Goal: Task Accomplishment & Management: Manage account settings

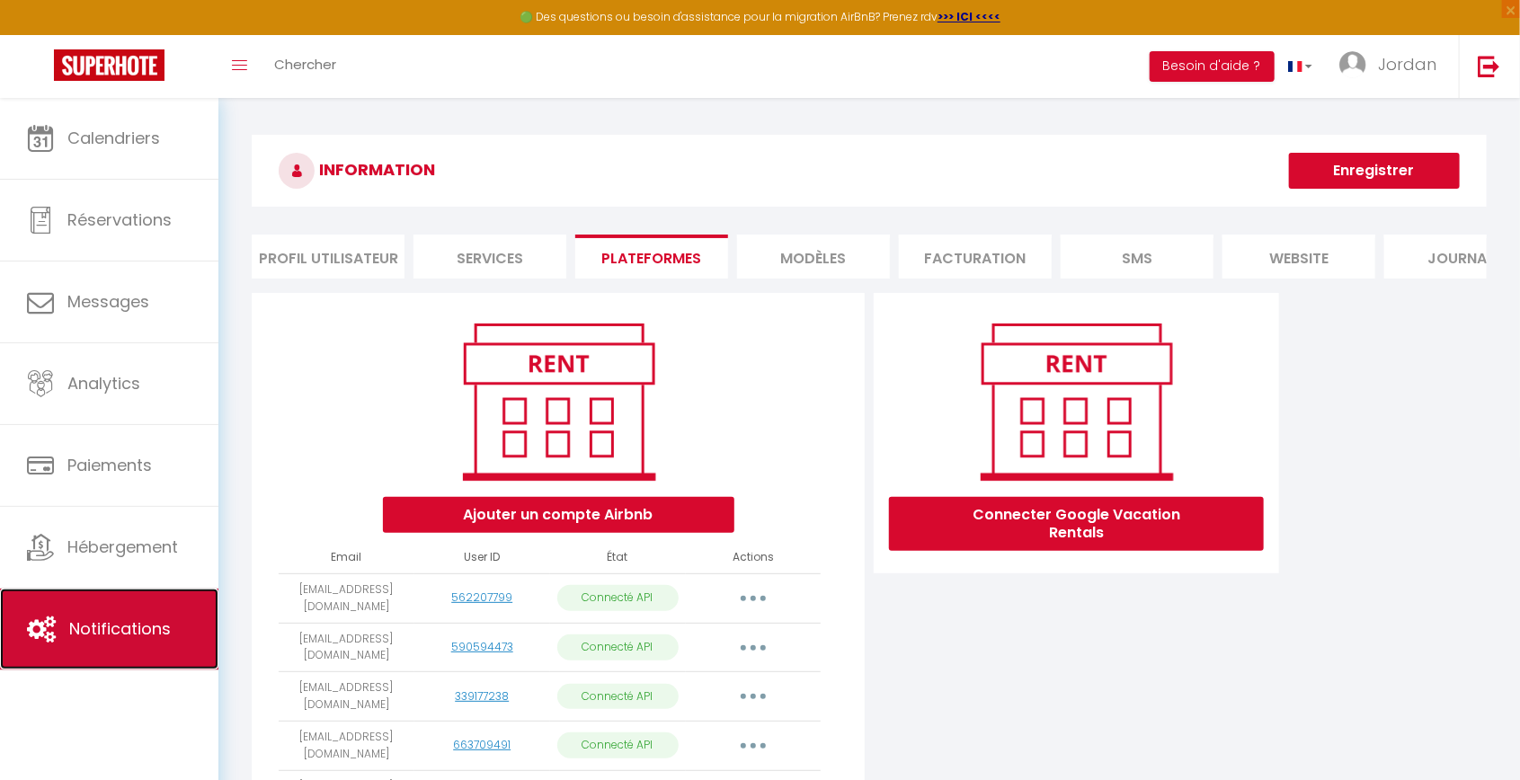
click at [119, 618] on span "Notifications" at bounding box center [120, 629] width 102 height 22
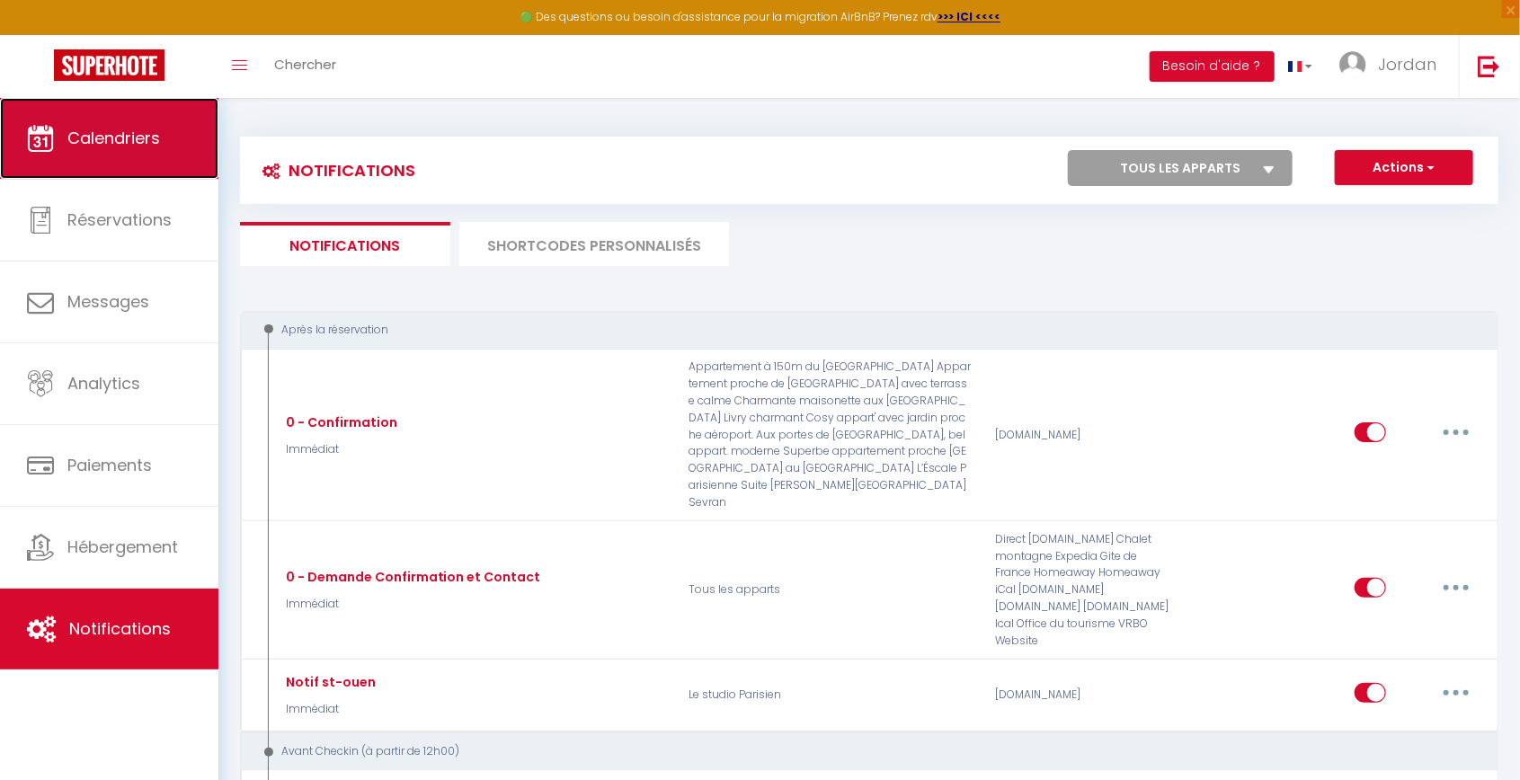
click at [142, 152] on link "Calendriers" at bounding box center [109, 138] width 218 height 81
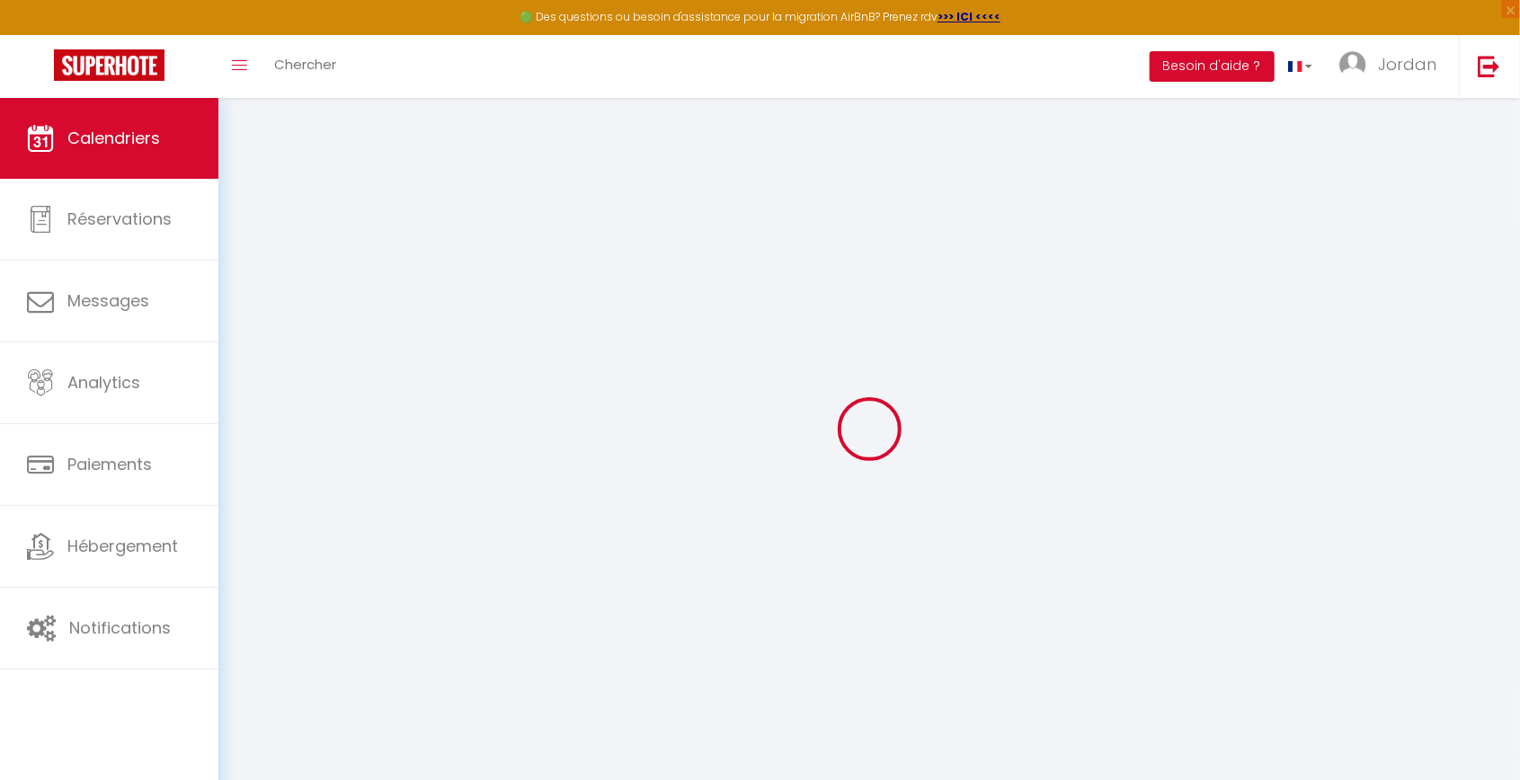
select select
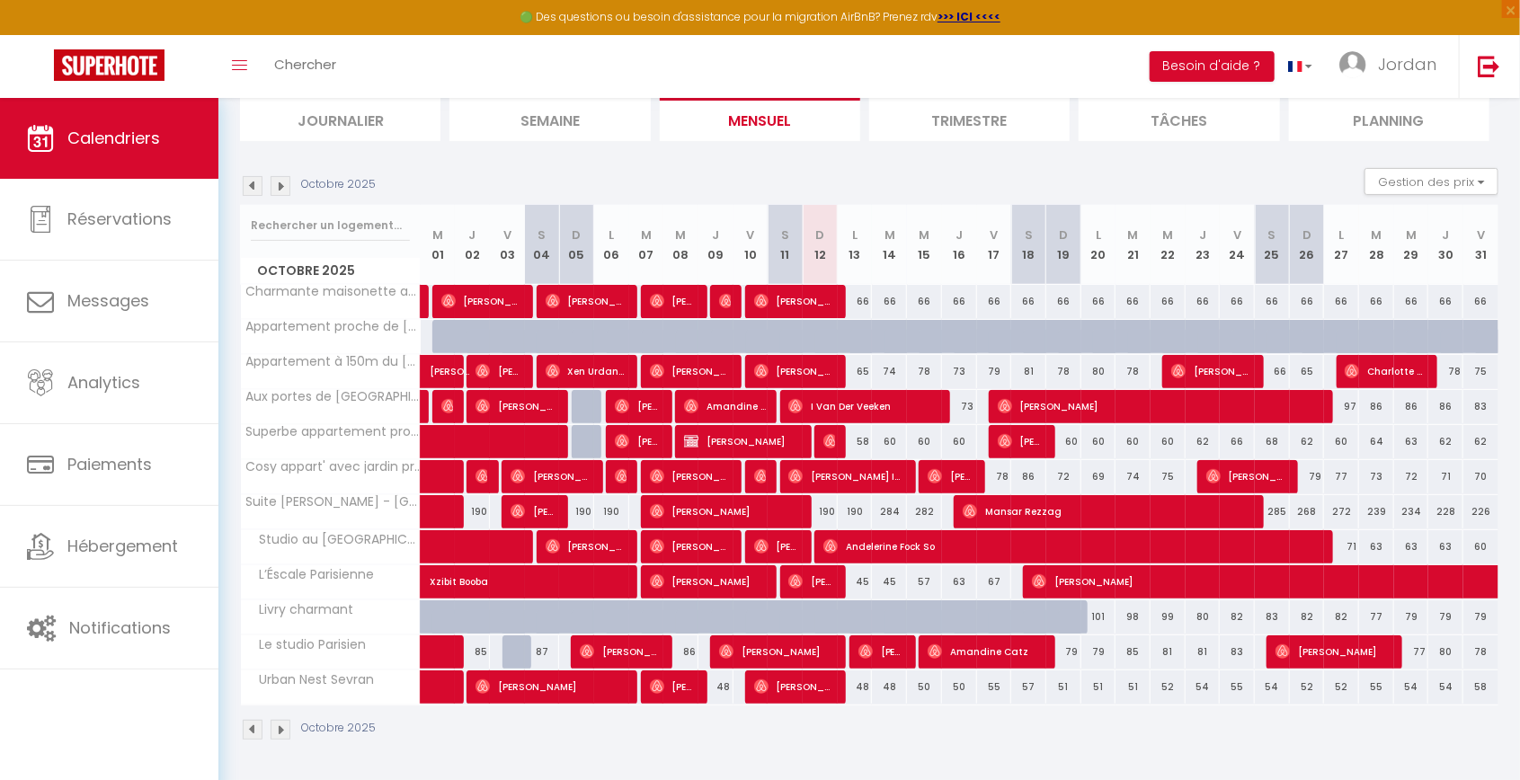
scroll to position [209, 0]
click at [840, 425] on div "58" at bounding box center [855, 441] width 35 height 33
select select
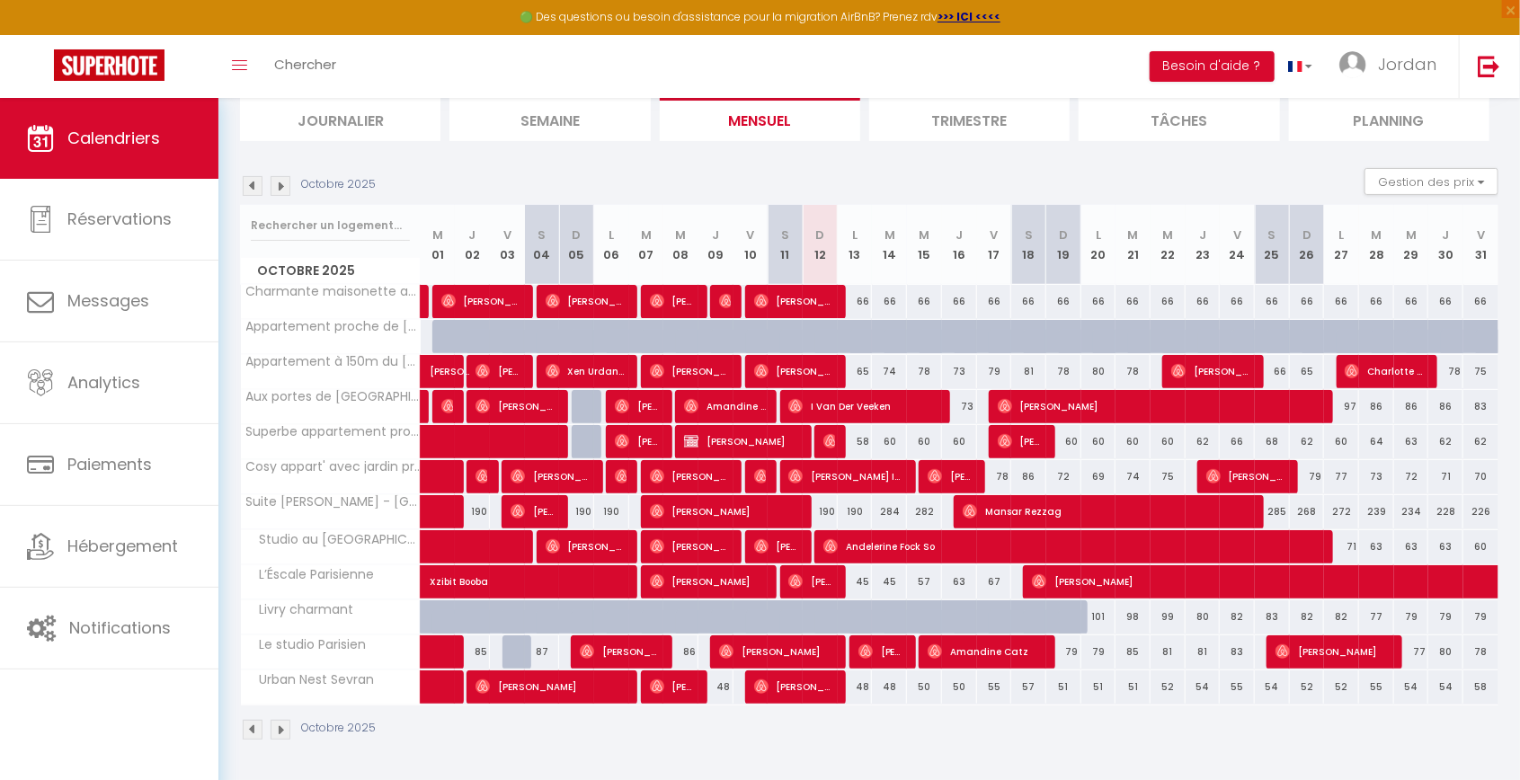
select select
type input "58"
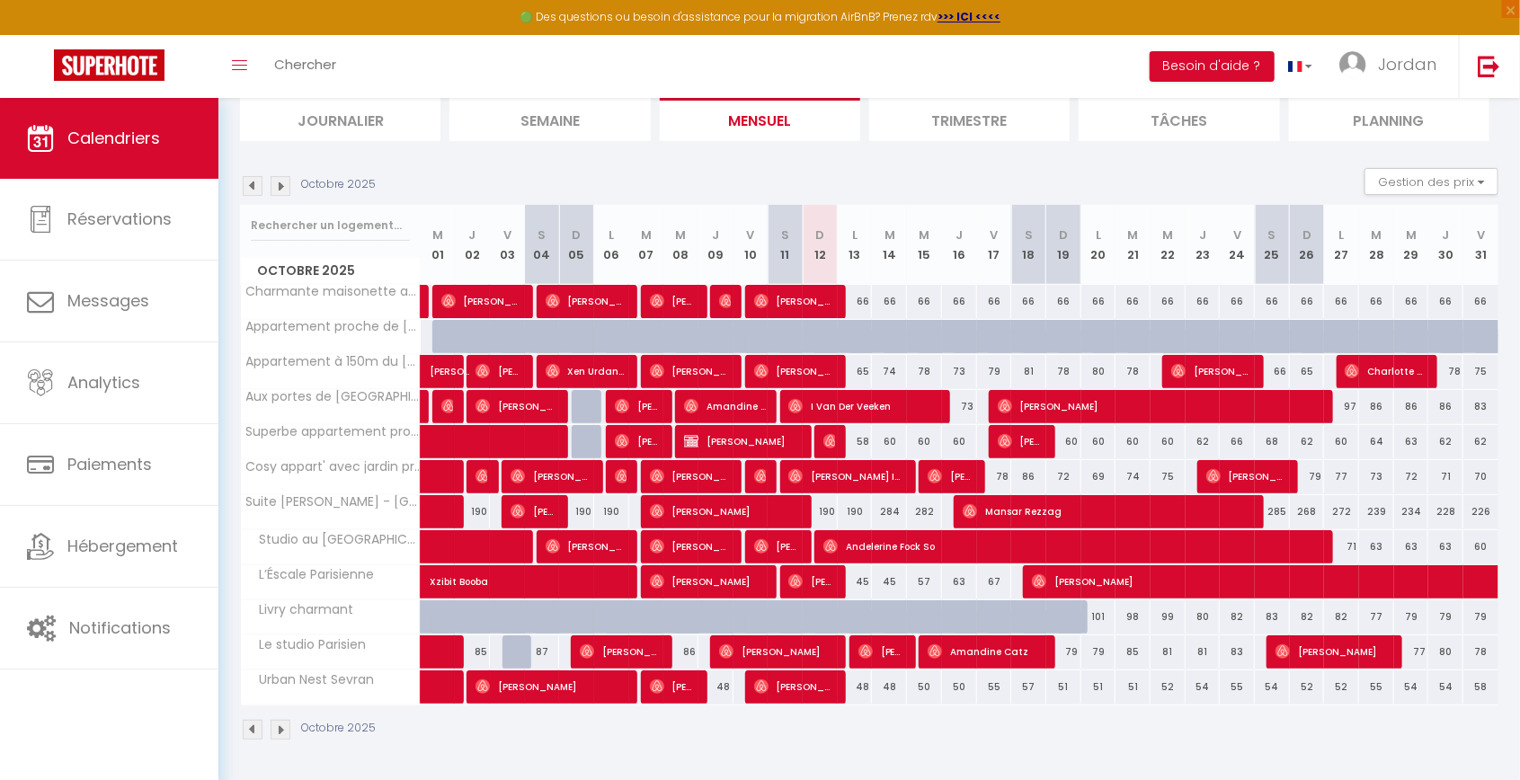
type input "Lun 13 Octobre 2025"
type input "[DATE] Octobre 2025"
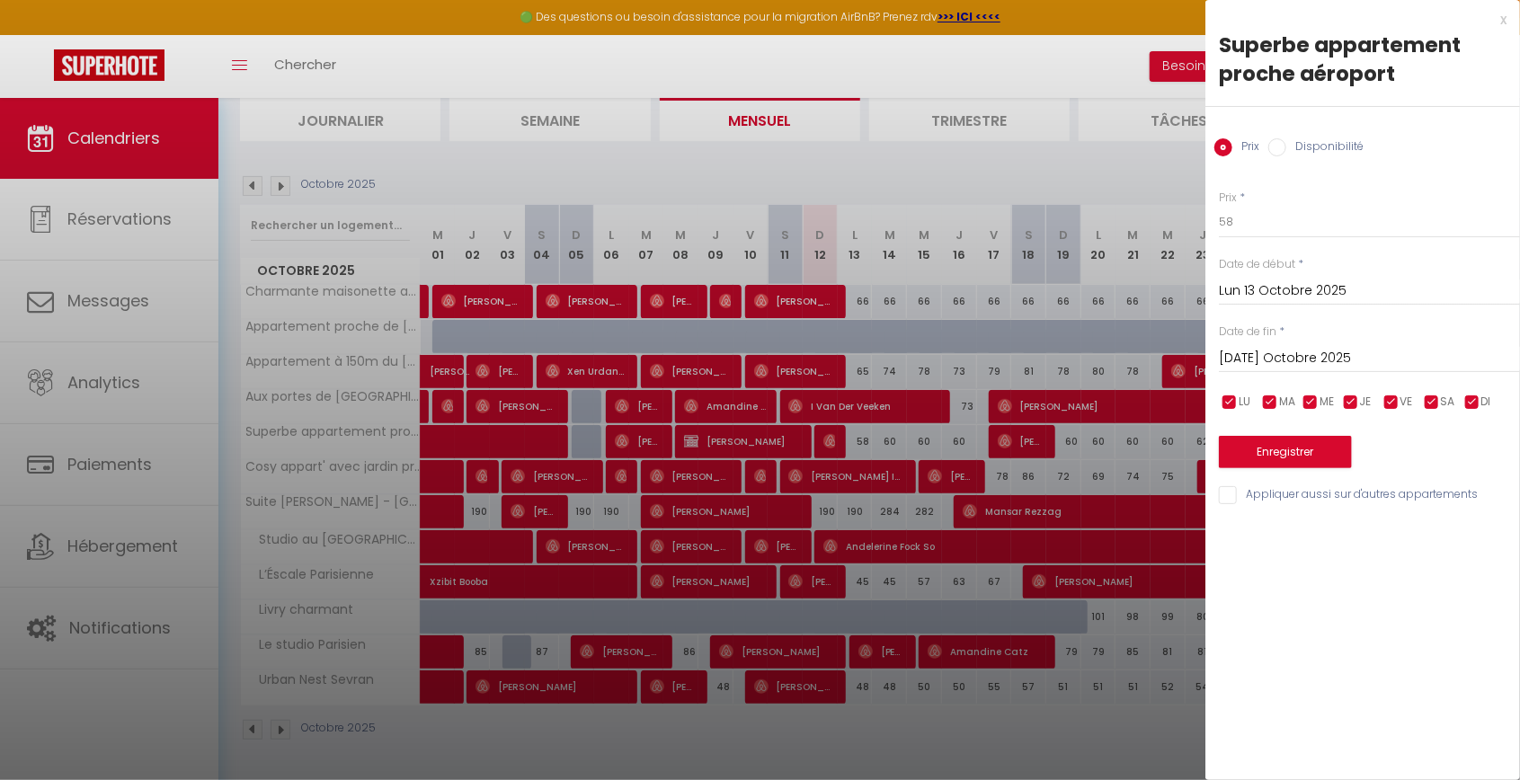
click at [1019, 299] on div at bounding box center [760, 390] width 1520 height 780
select select
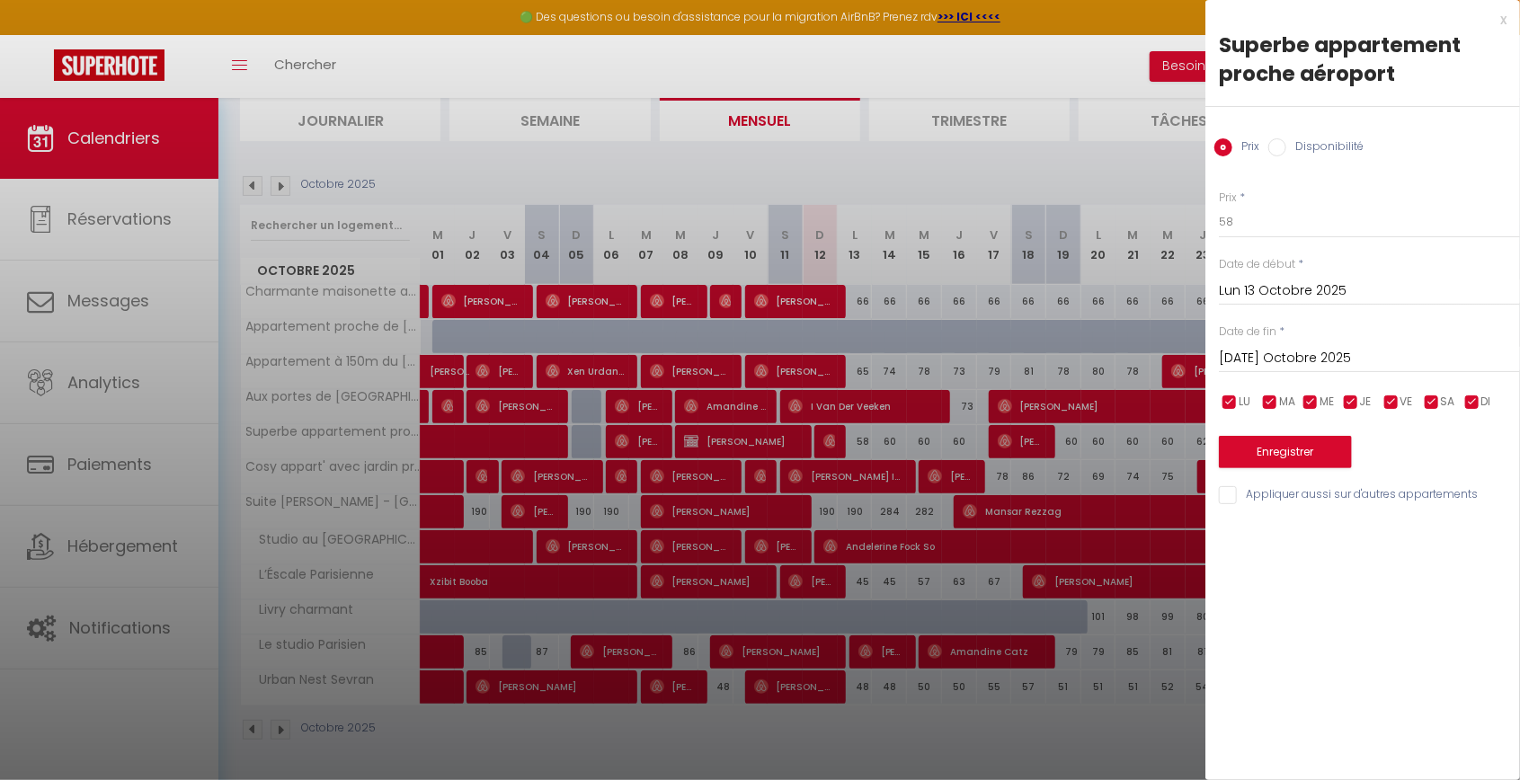
select select
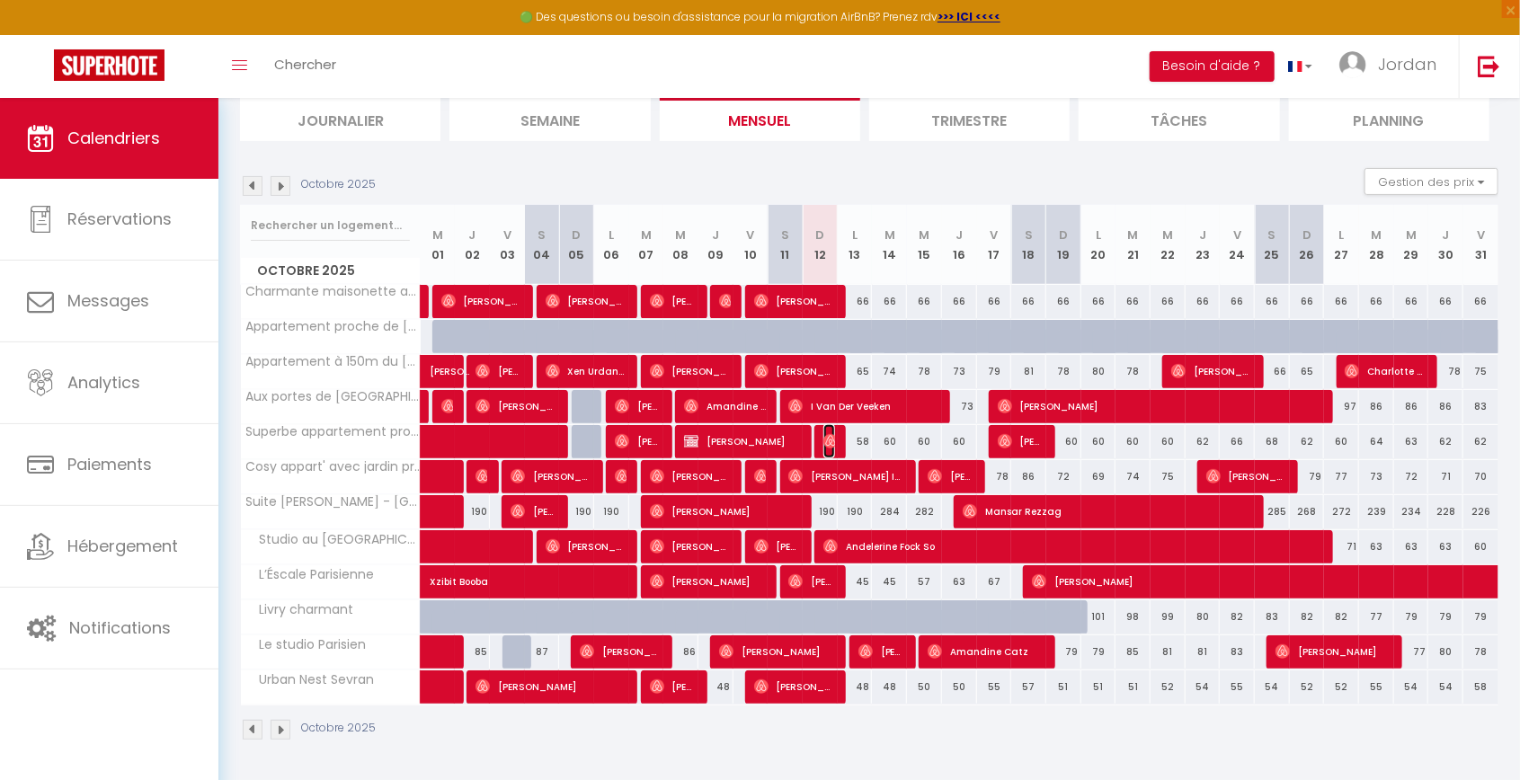
click at [831, 434] on img at bounding box center [830, 441] width 14 height 14
select select "OK"
select select "0"
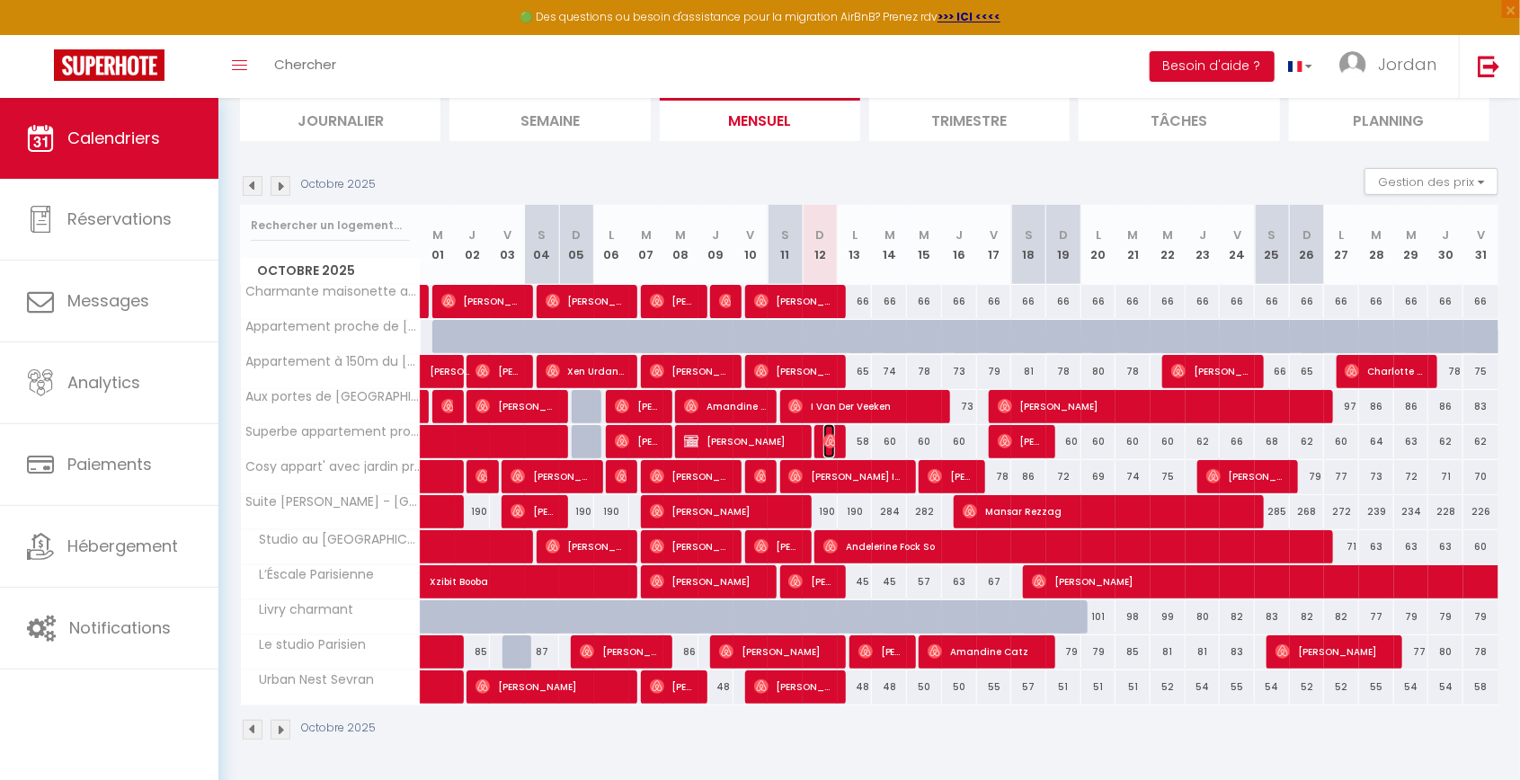
select select "1"
select select
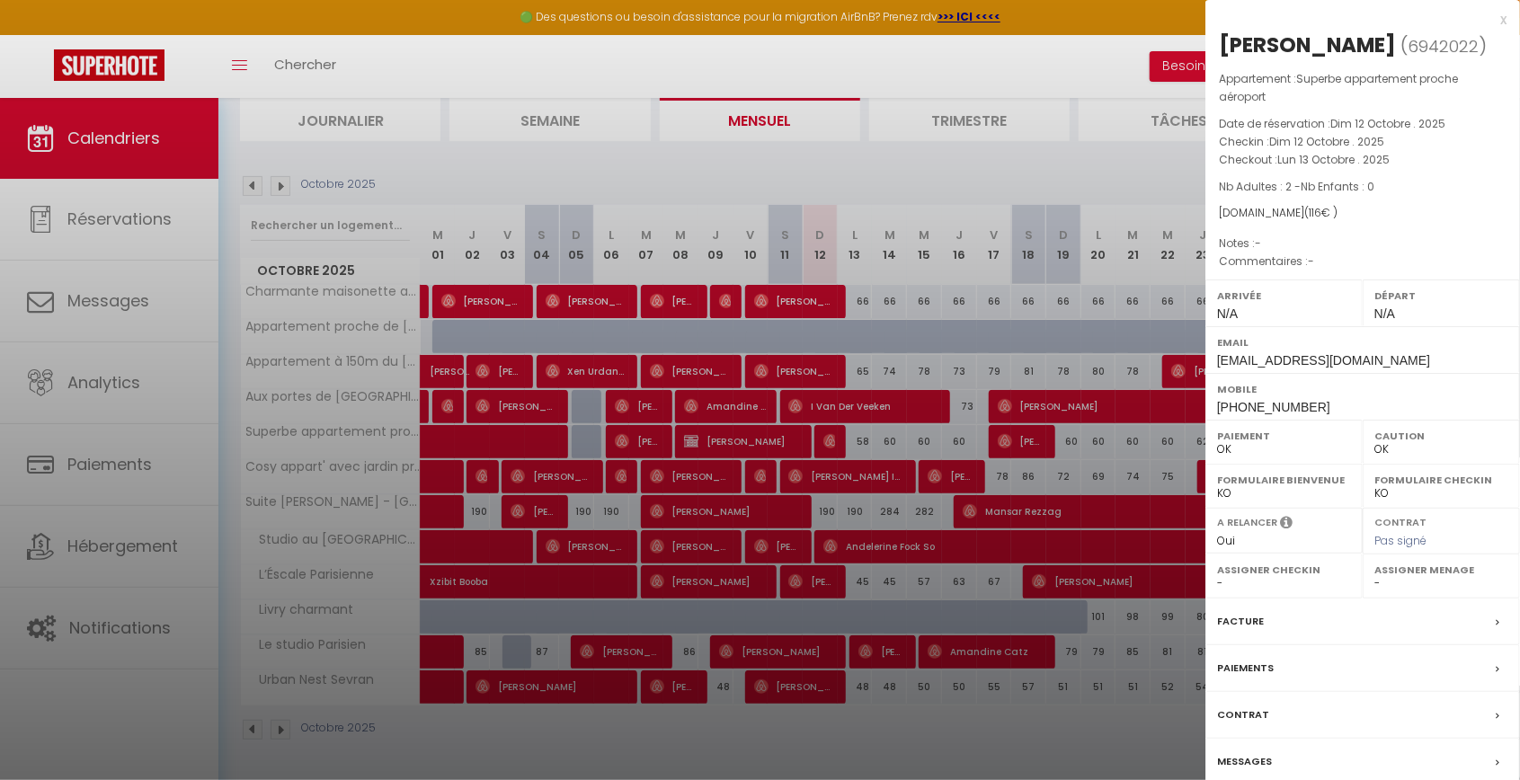
click at [963, 440] on div at bounding box center [760, 390] width 1520 height 780
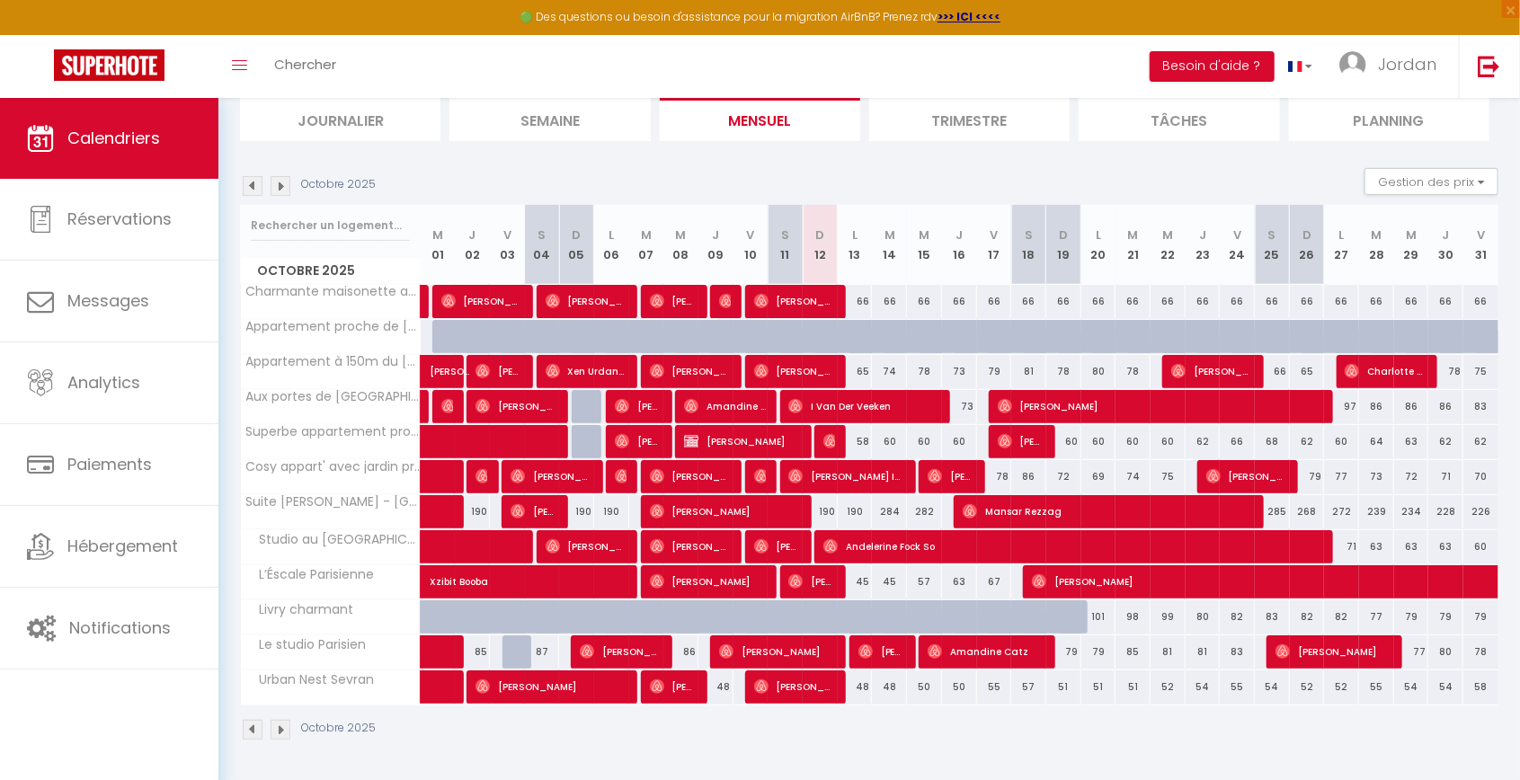
click at [835, 425] on div at bounding box center [831, 442] width 35 height 34
click at [834, 424] on span "[PERSON_NAME]" at bounding box center [829, 441] width 12 height 34
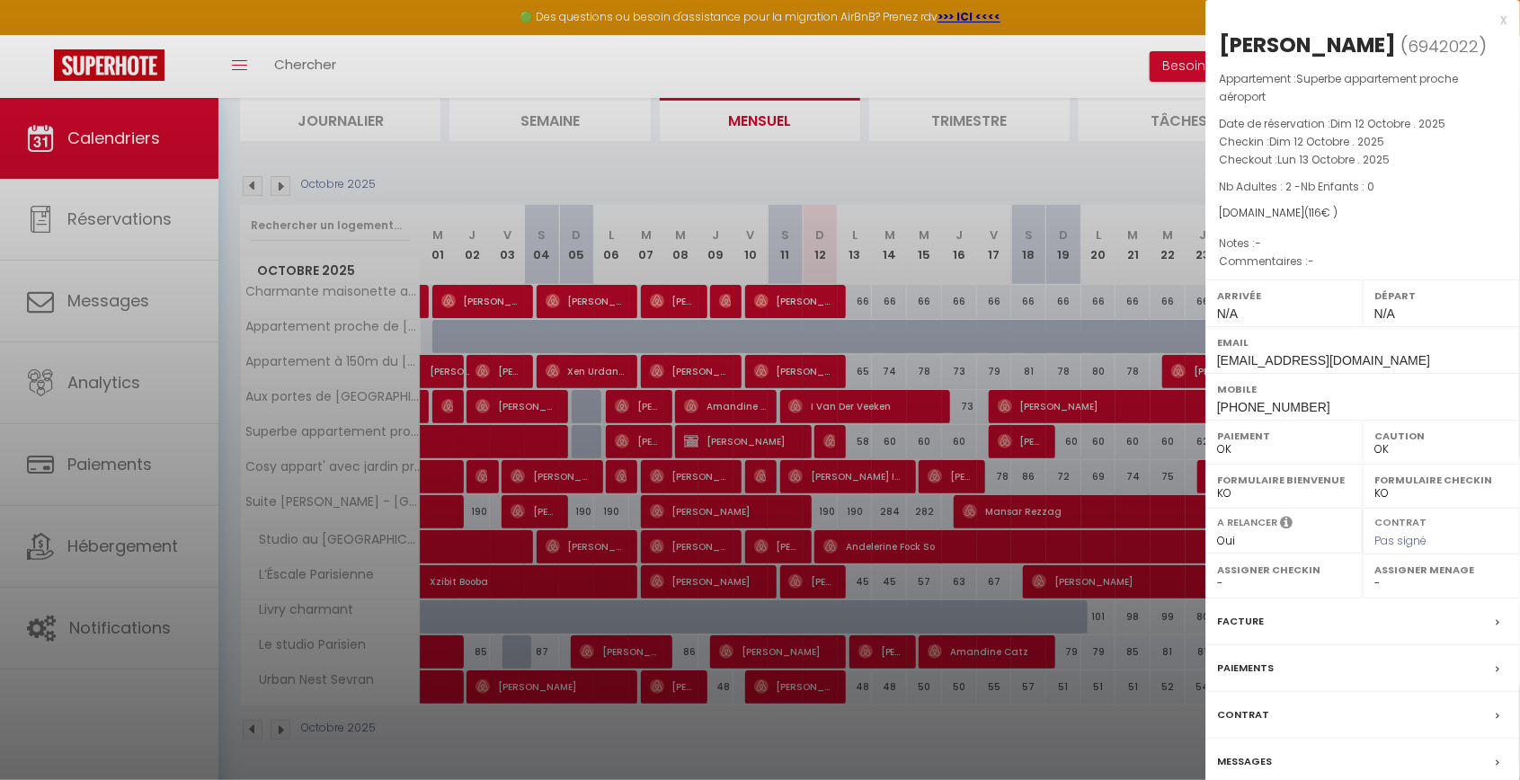
click at [1248, 746] on div "Messages" at bounding box center [1362, 762] width 315 height 47
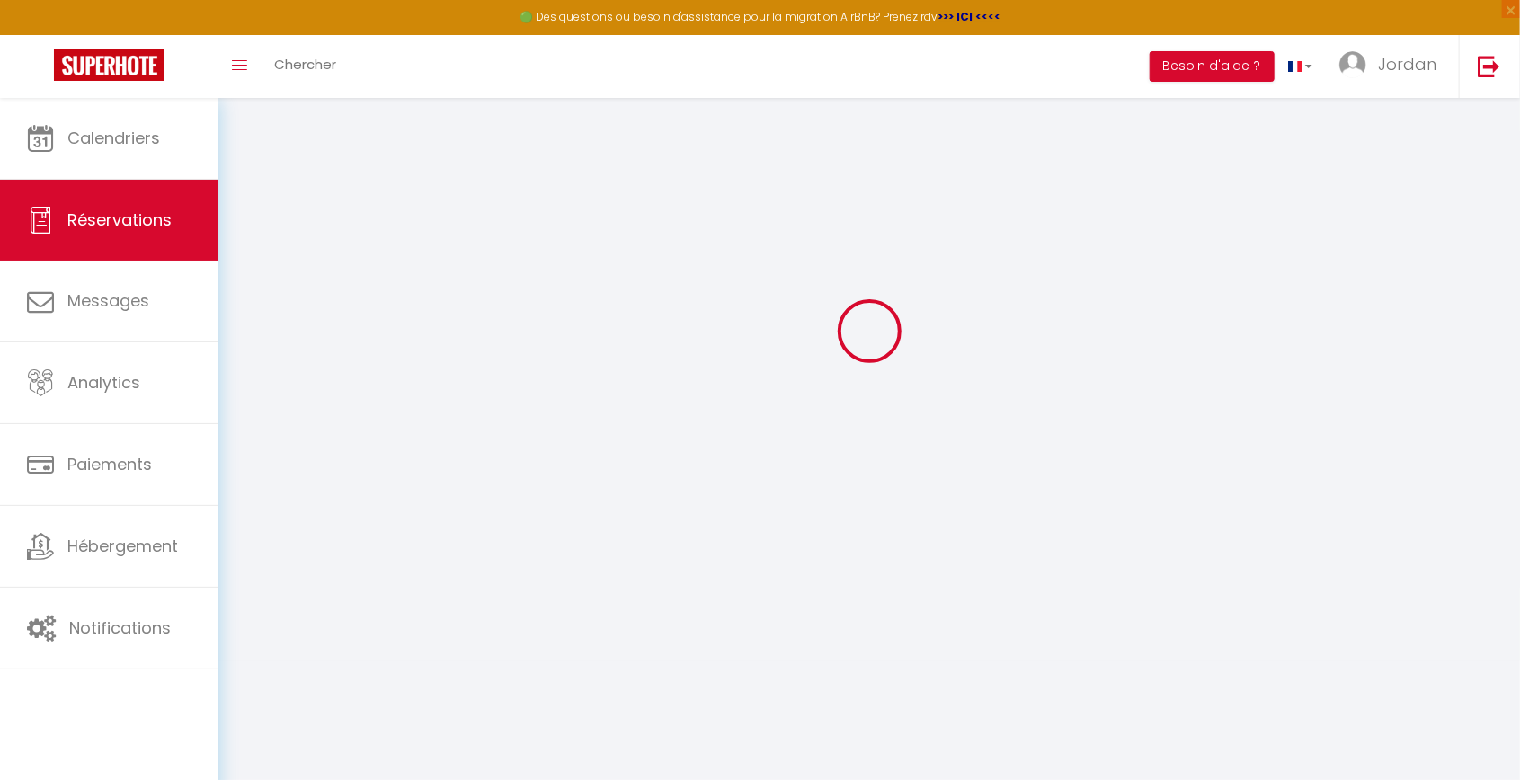
scroll to position [209, 0]
select select
checkbox input "false"
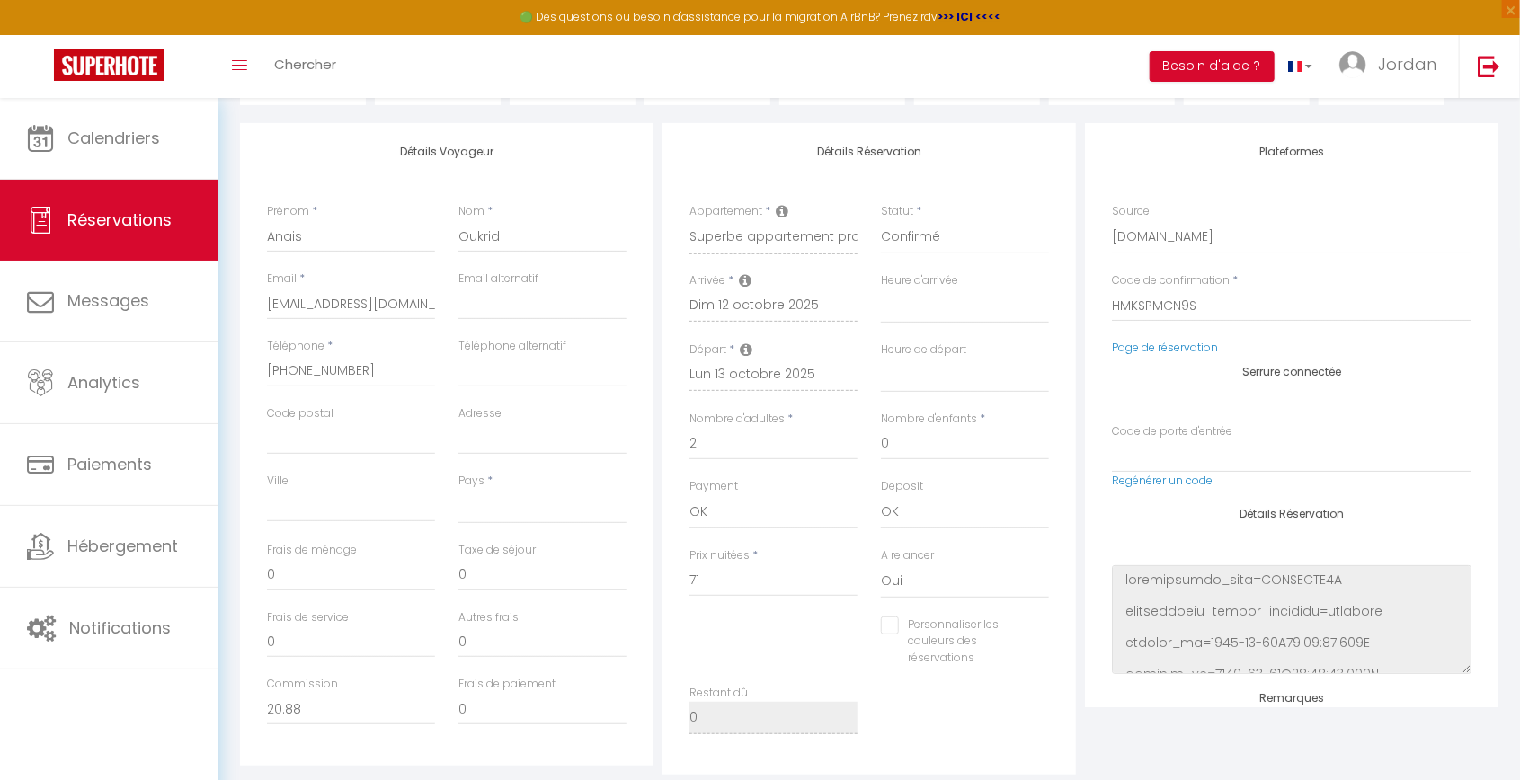
select select
checkbox input "false"
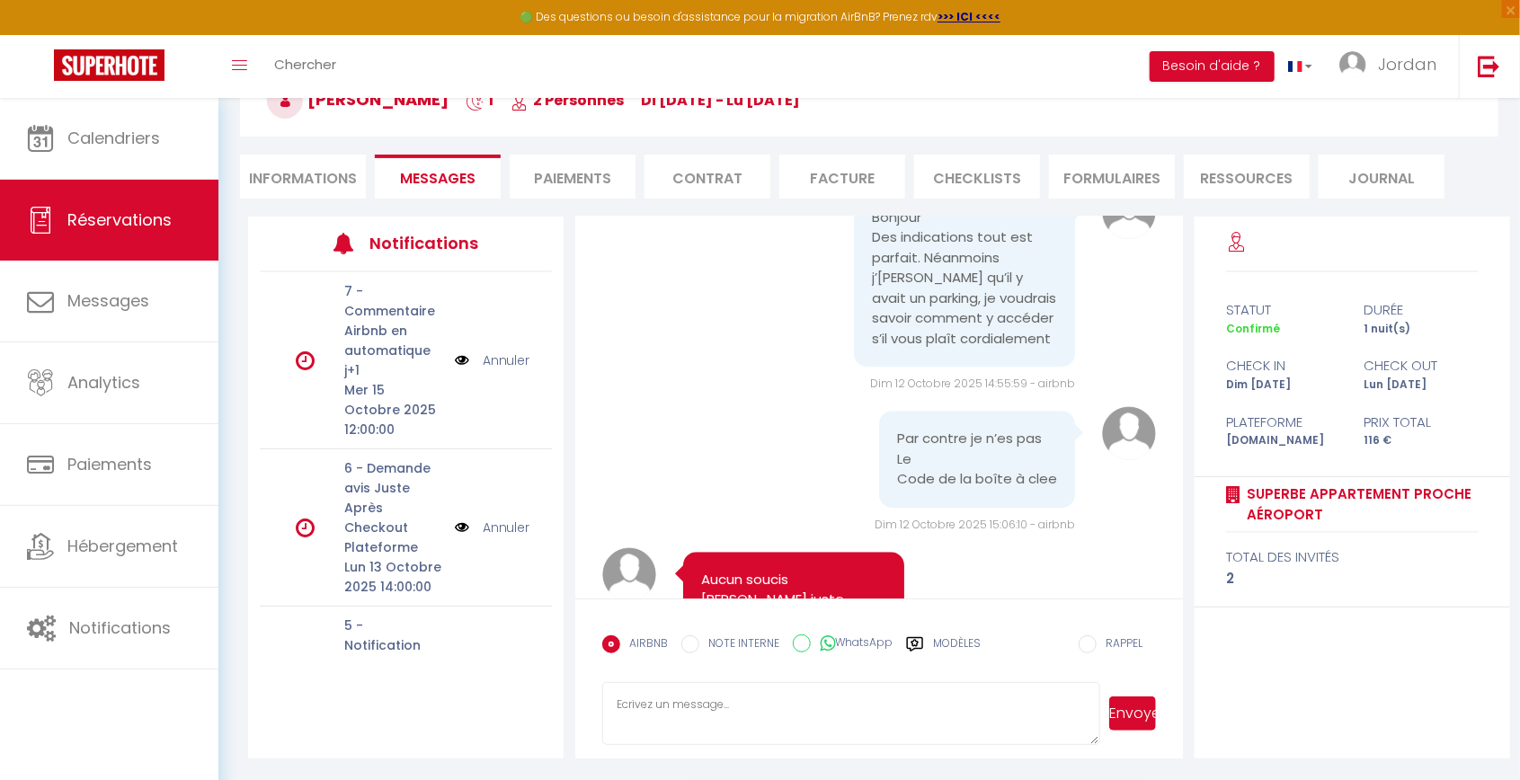
scroll to position [0, 0]
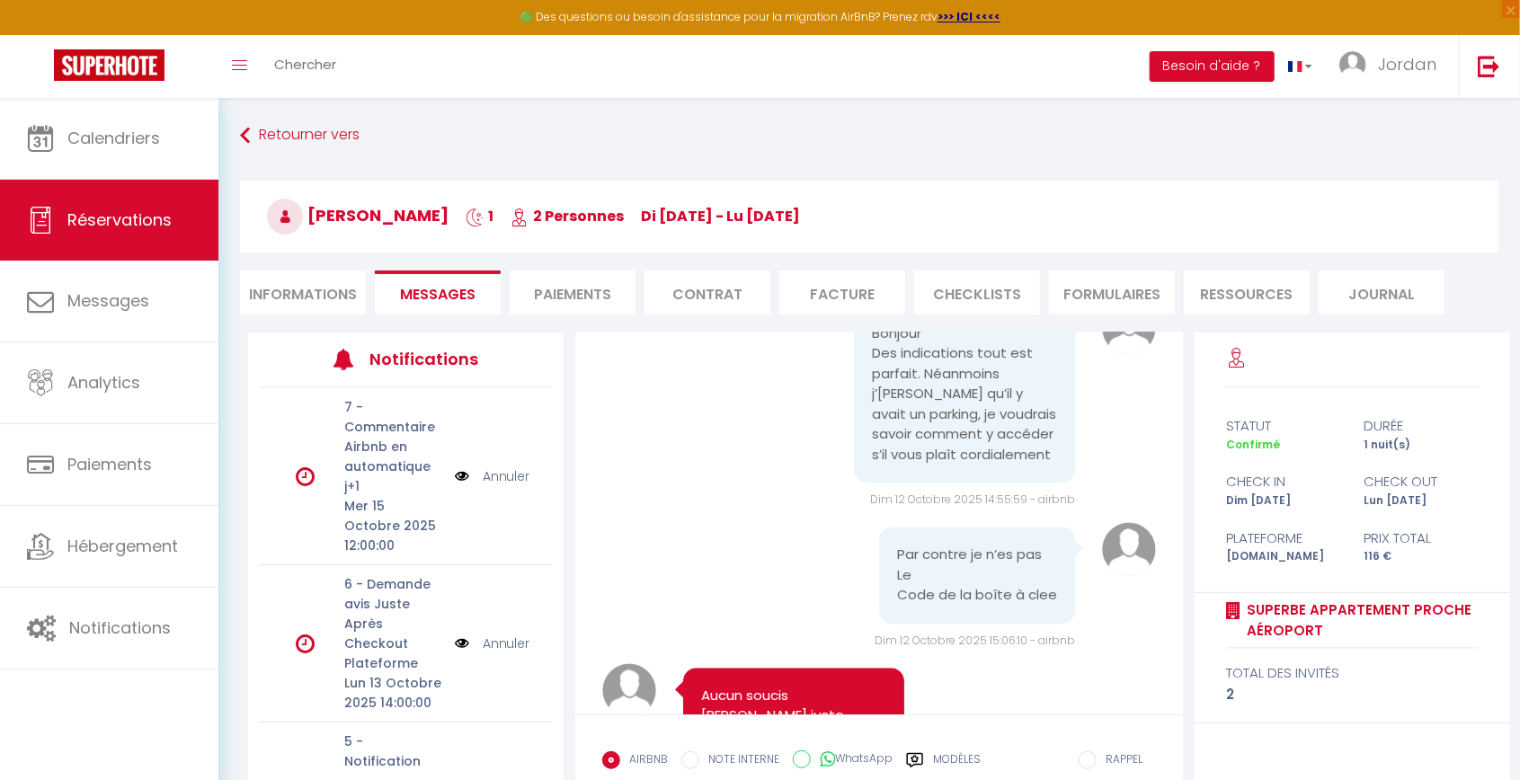
click at [293, 337] on div "Notifications" at bounding box center [406, 361] width 292 height 56
click at [316, 288] on li "Informations" at bounding box center [303, 293] width 126 height 44
select select
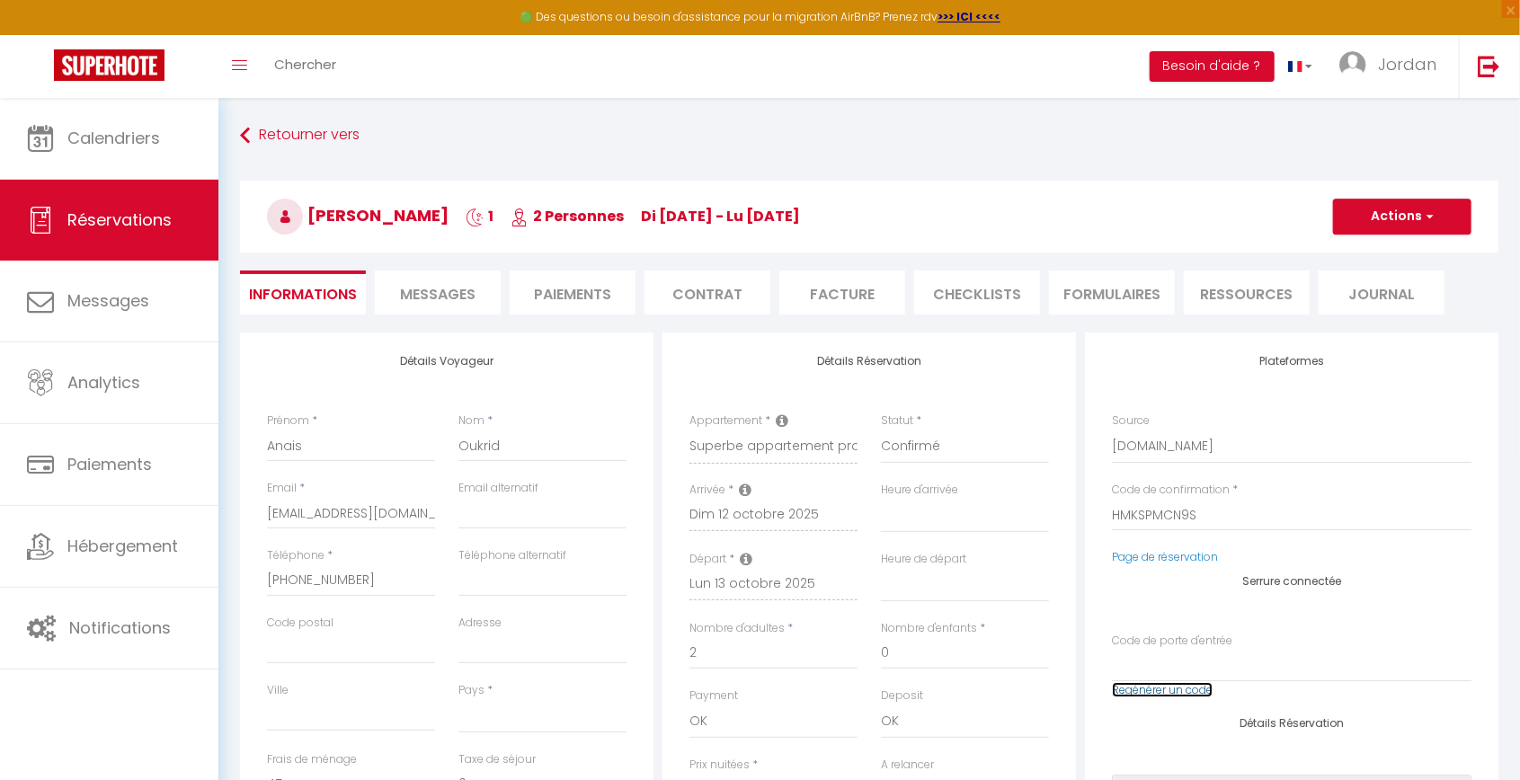
click at [1199, 694] on link "Regénérer un code" at bounding box center [1162, 689] width 101 height 15
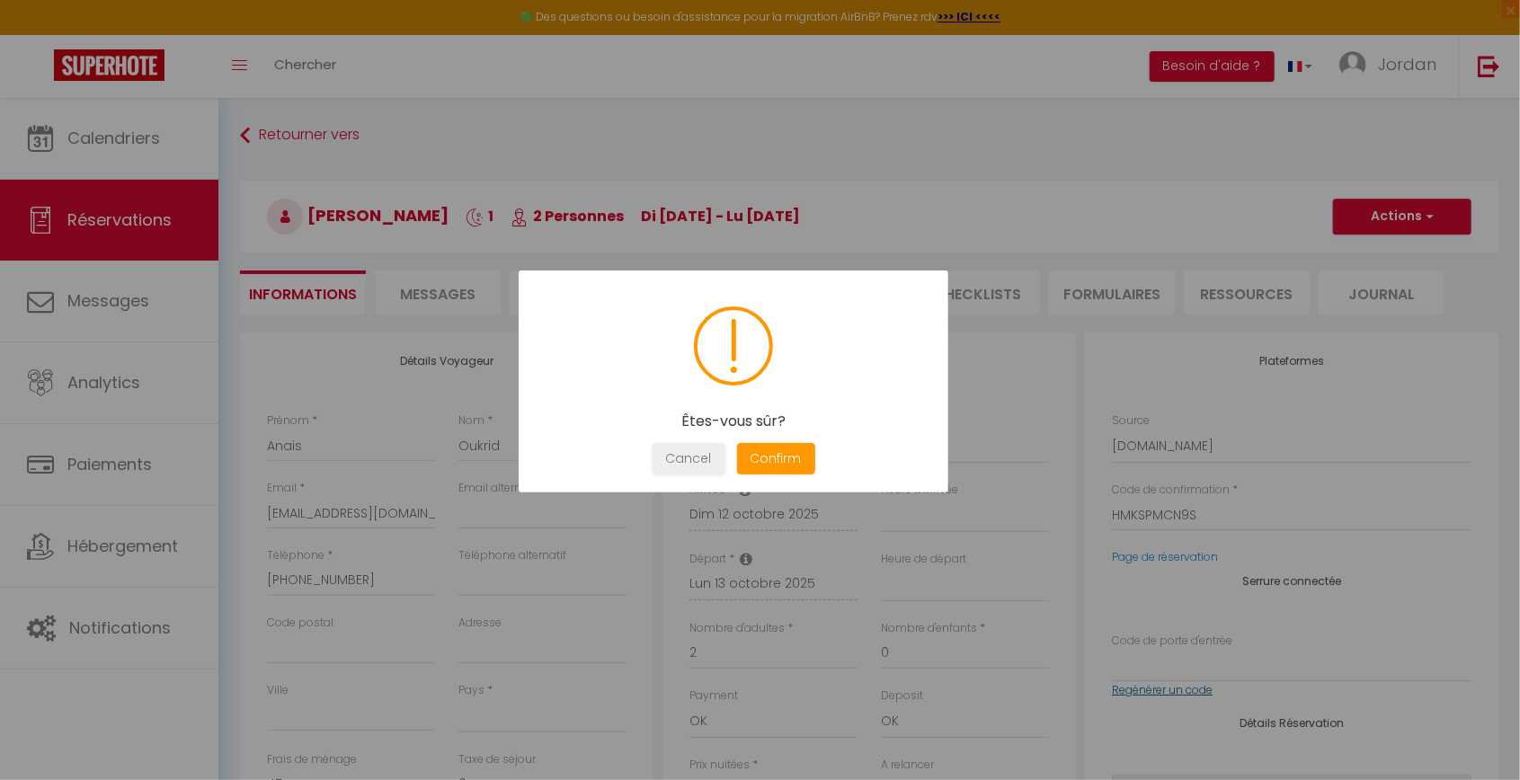
click at [778, 443] on button "Confirm" at bounding box center [775, 458] width 78 height 31
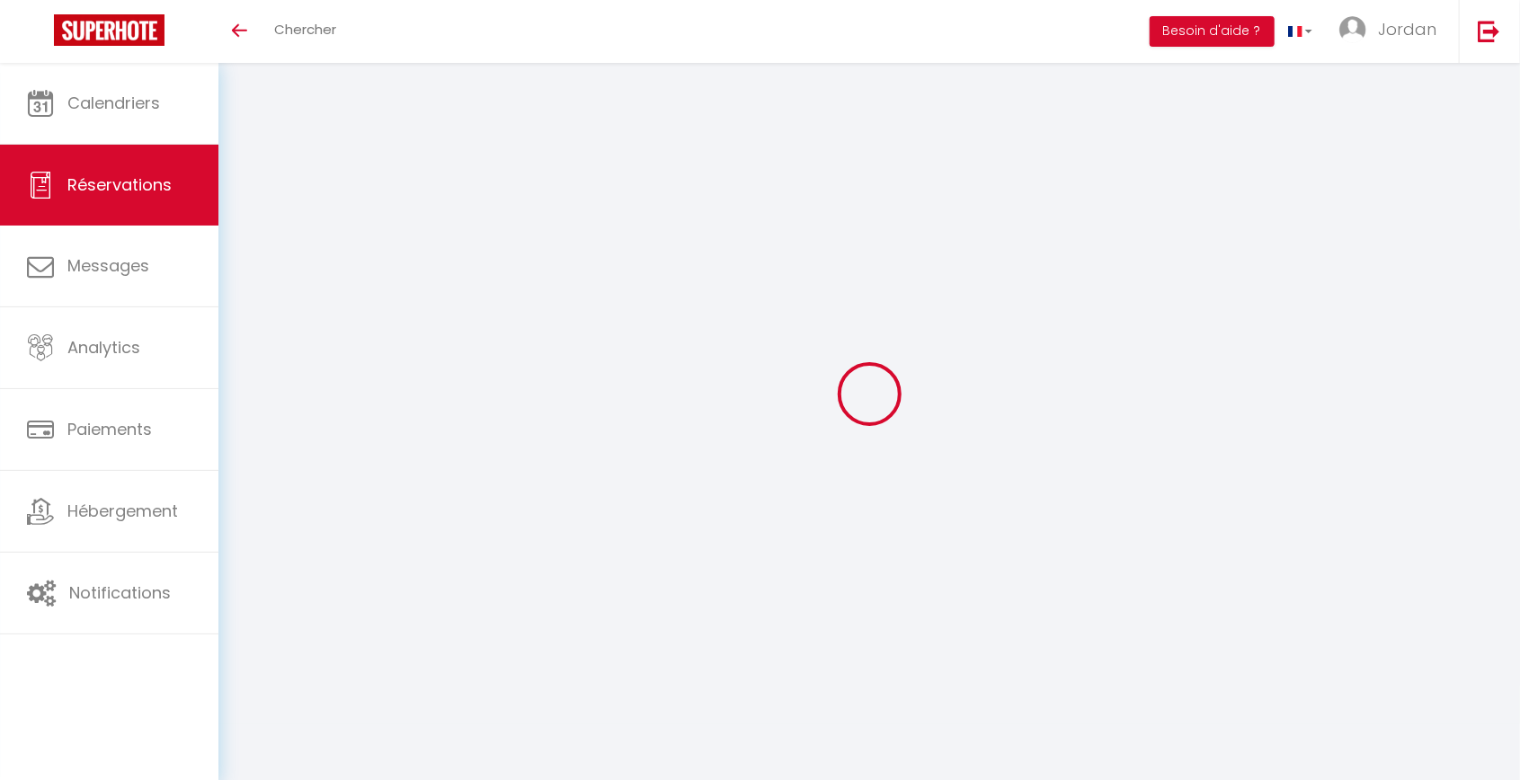
type input "Anais"
type input "Oukrid"
type input "[EMAIL_ADDRESS][DOMAIN_NAME]"
type input "[PHONE_NUMBER]"
select select
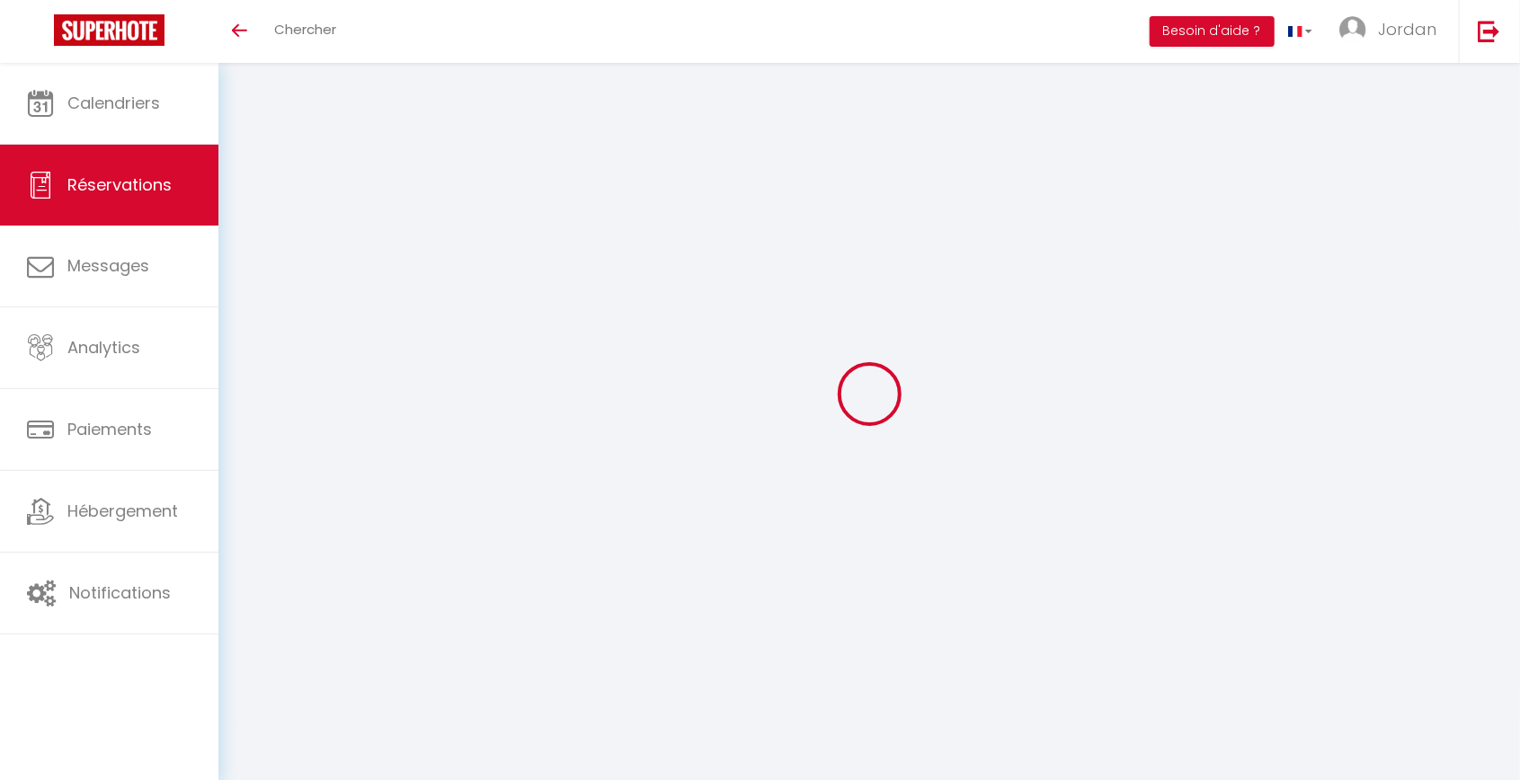
type input "20.88"
select select "54495"
select select "1"
select select
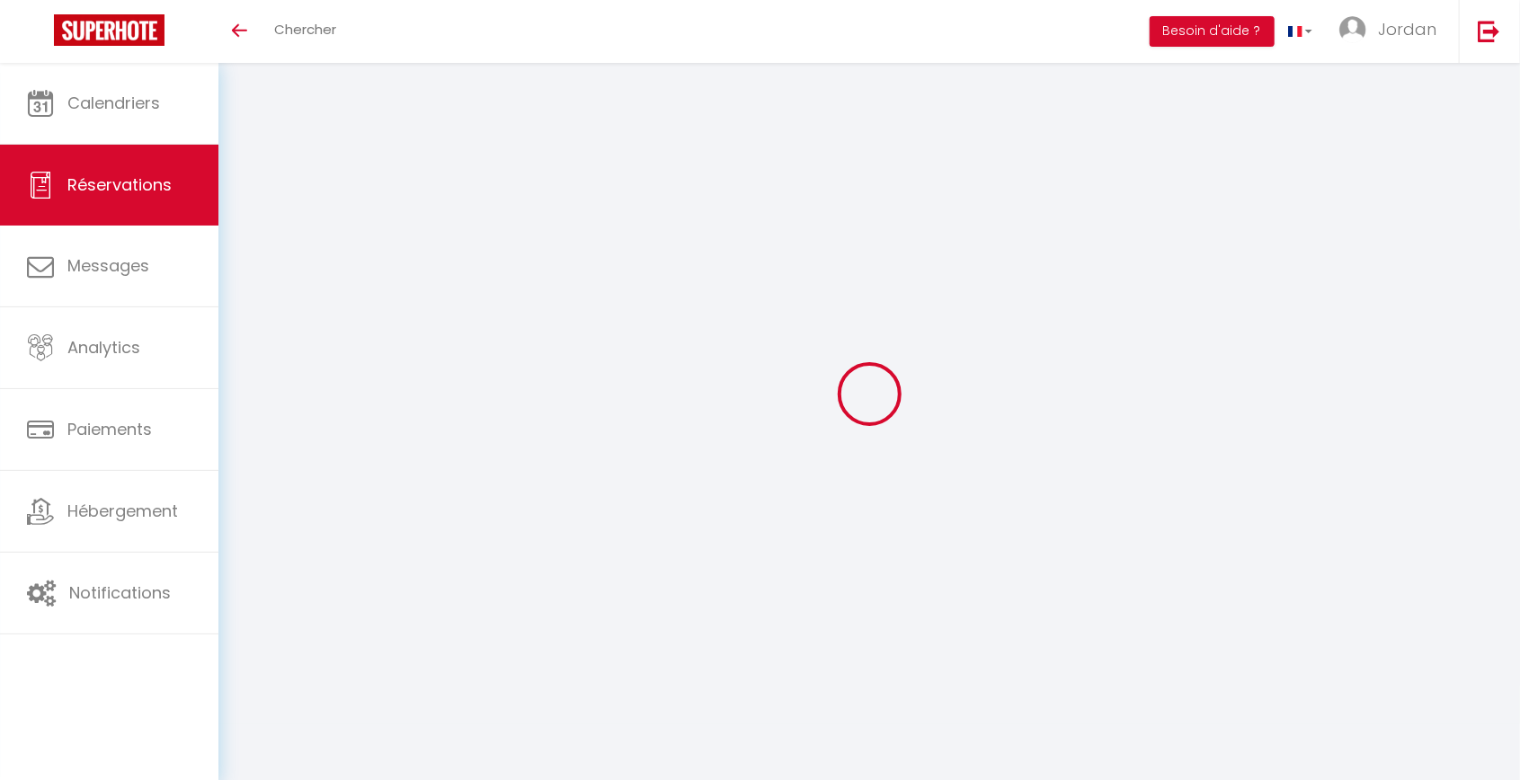
type input "2"
select select "12"
select select
type input "71"
checkbox input "false"
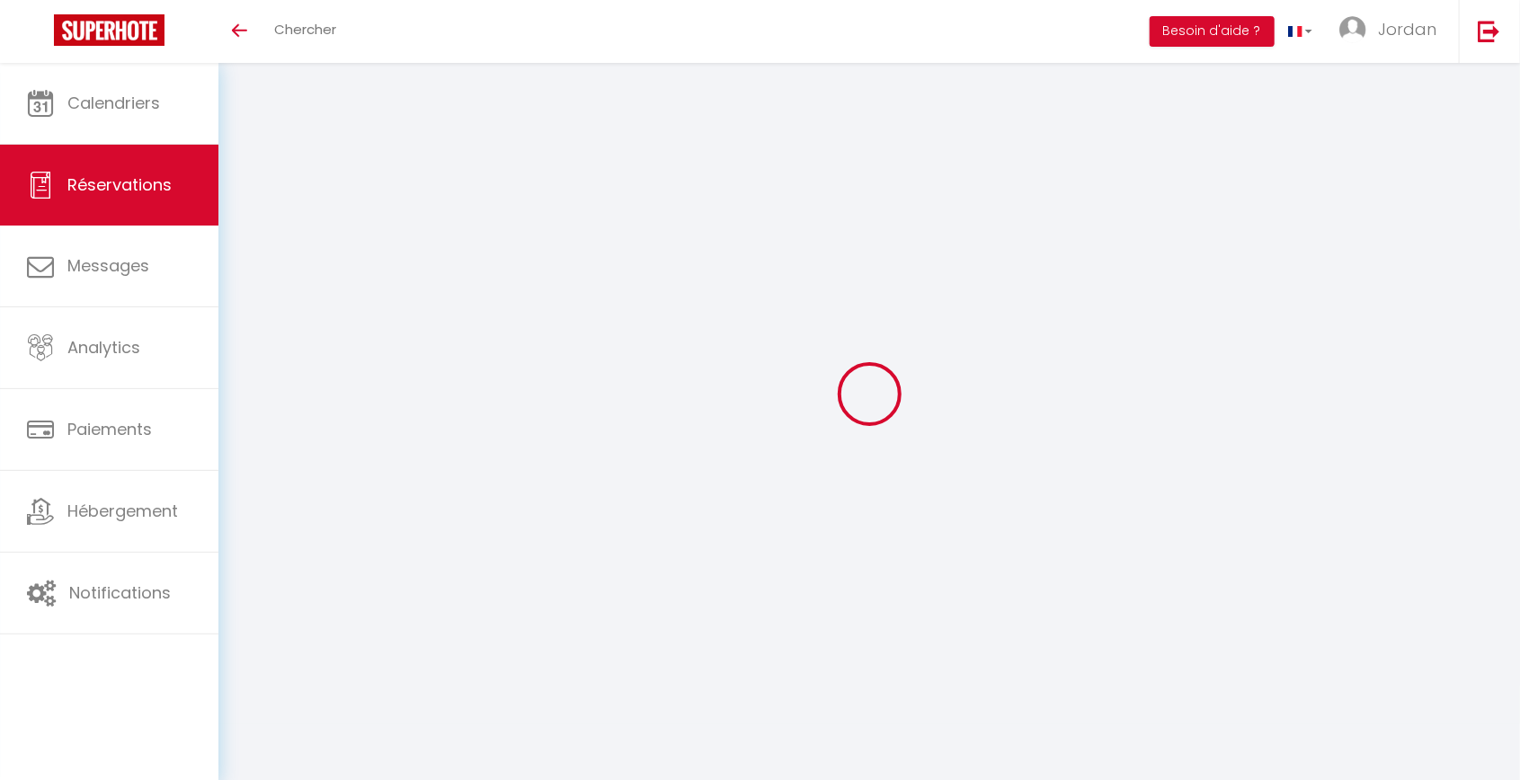
type input "0"
select select "1"
type input "35"
type input "0"
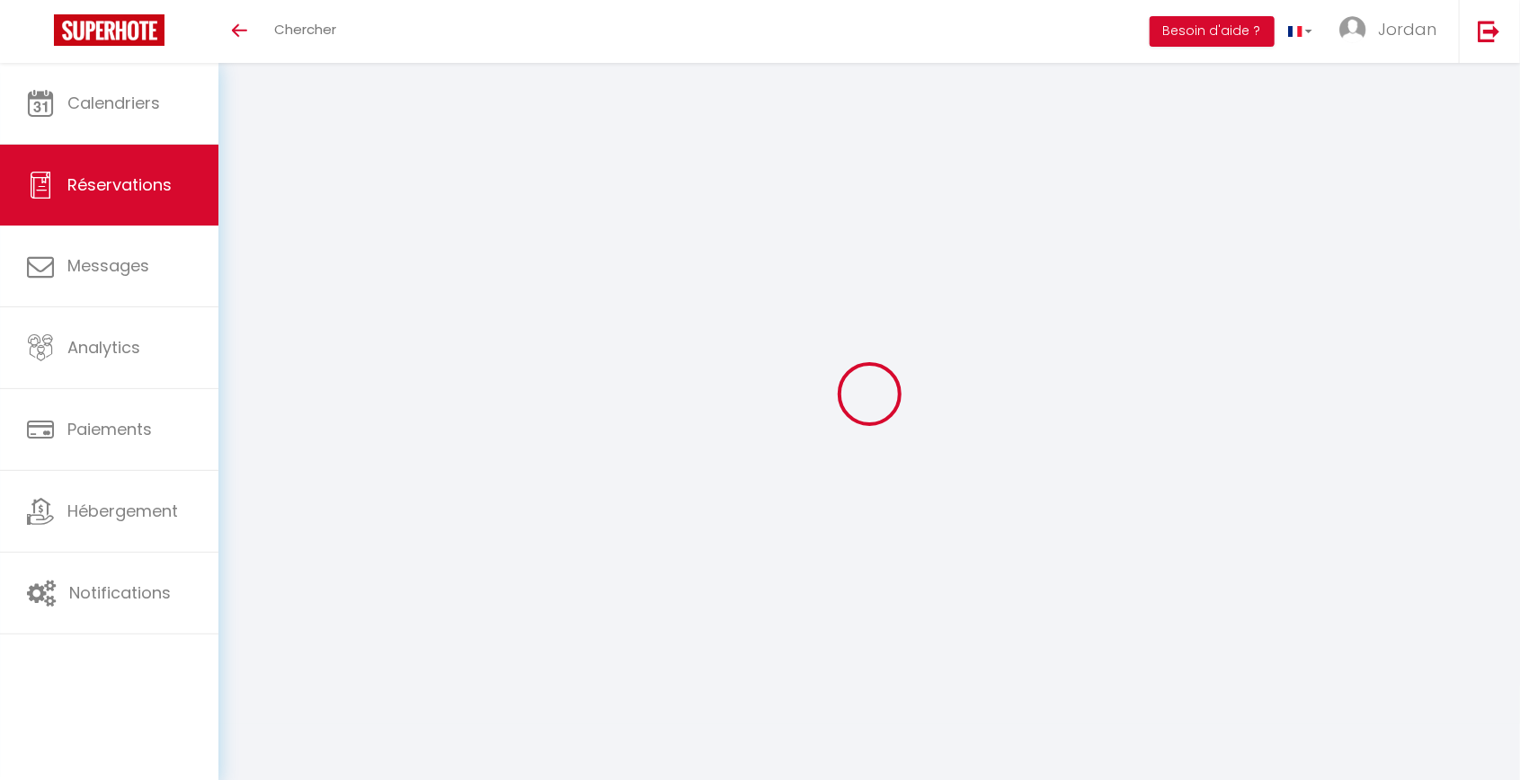
select select
select select "15"
checkbox input "false"
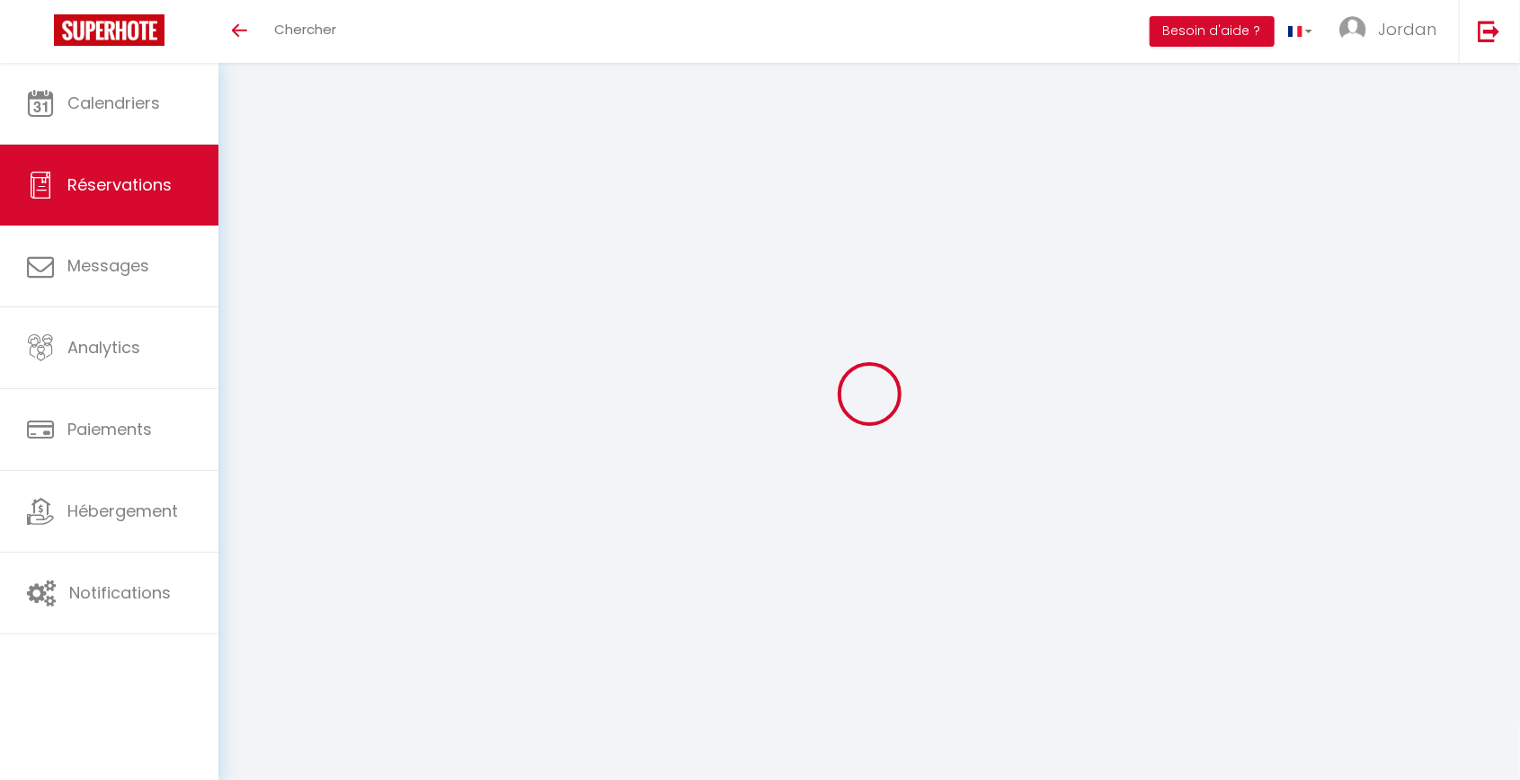
select select
checkbox input "false"
select select
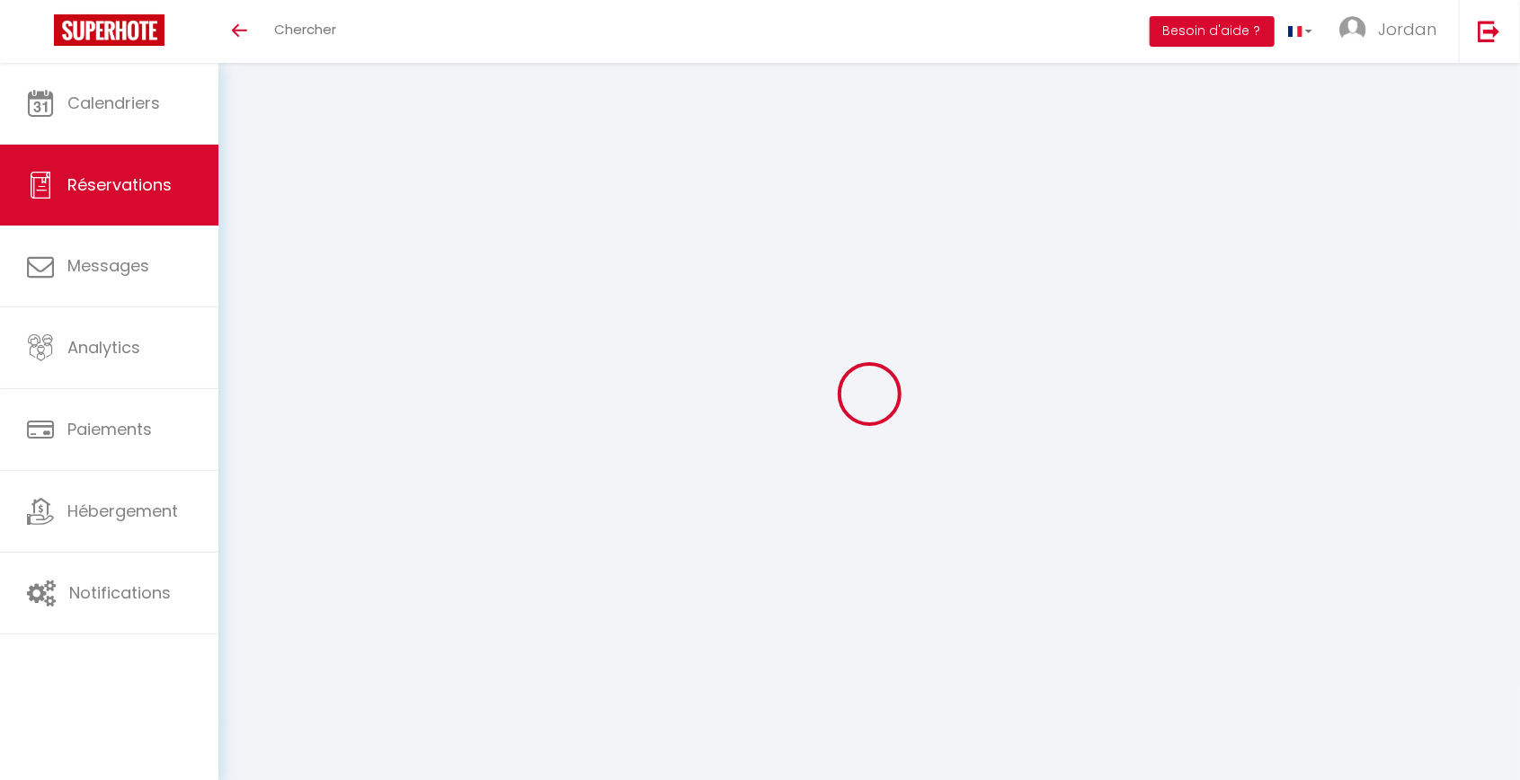
select select
checkbox input "false"
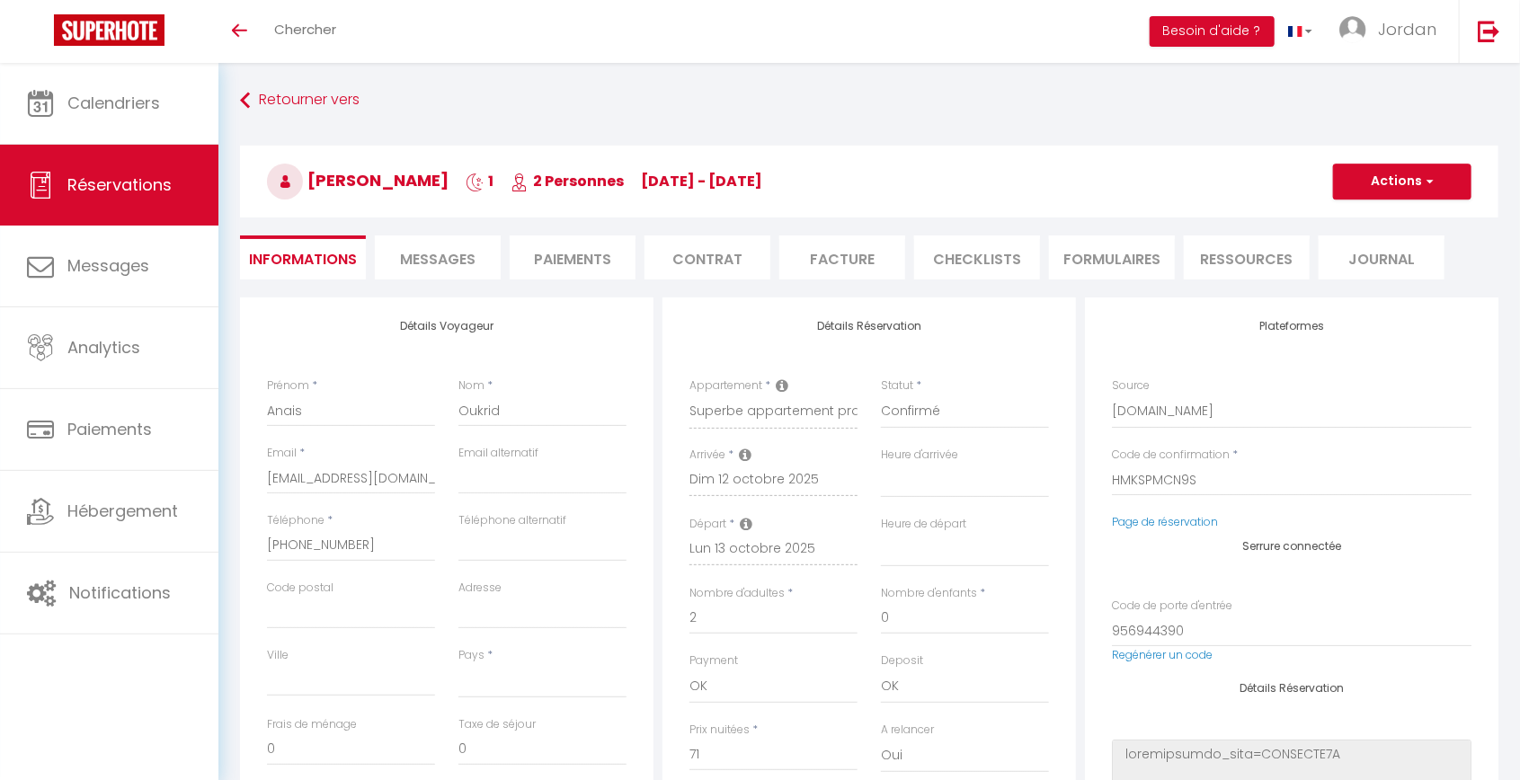
select select
type input "45"
select select
checkbox input "false"
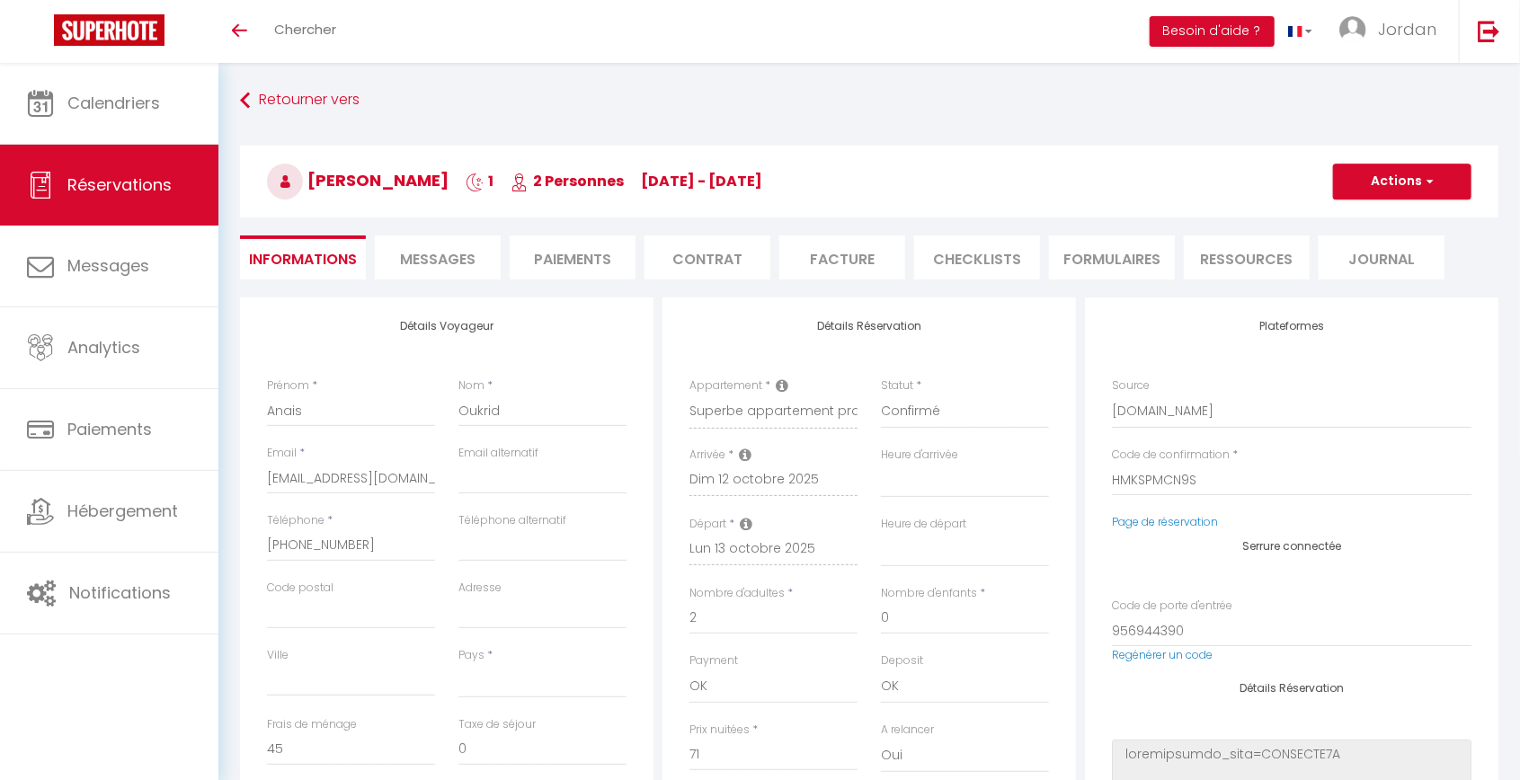
select select
checkbox input "false"
select select
click at [458, 257] on span "Messages" at bounding box center [438, 259] width 76 height 21
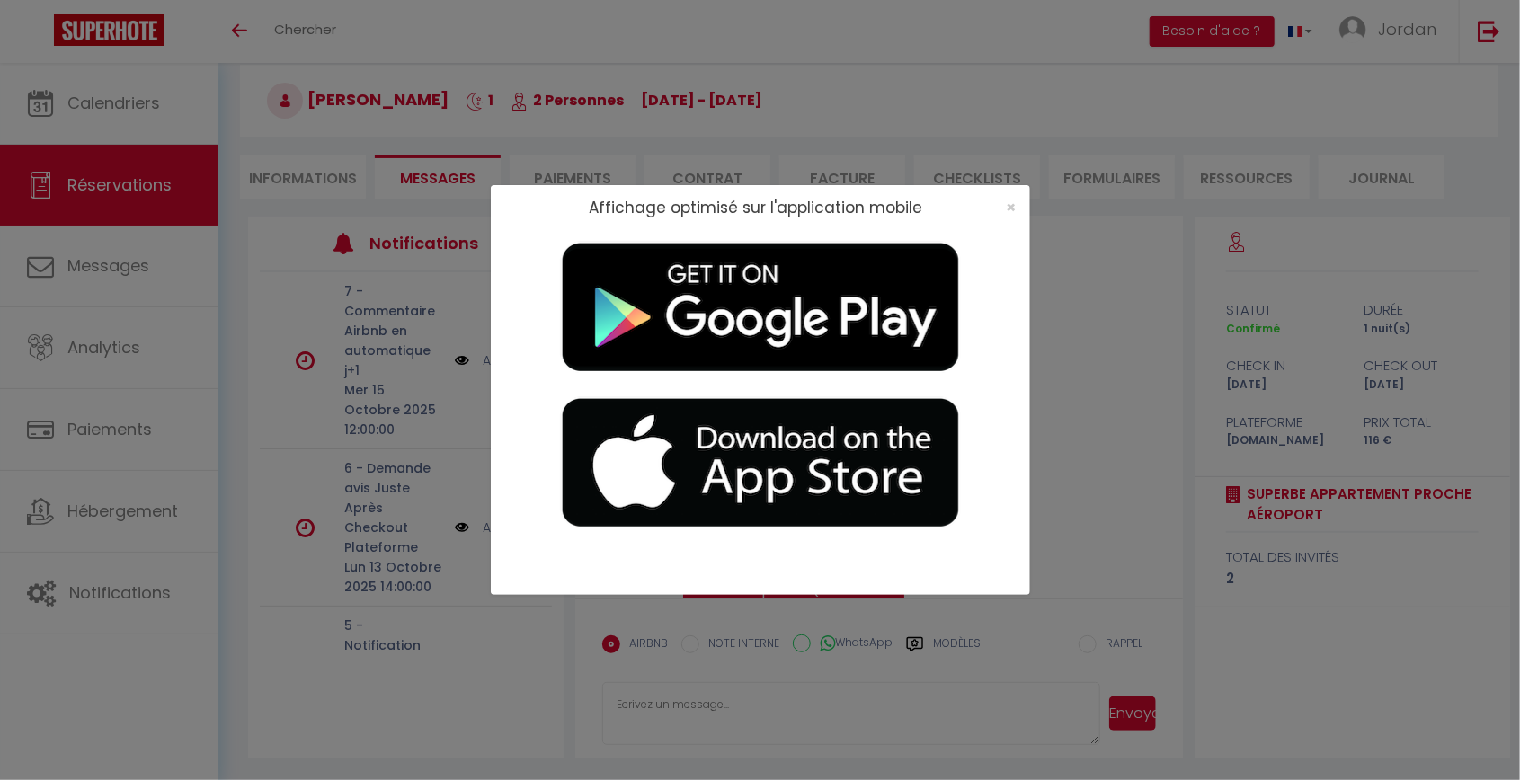
scroll to position [1296, 0]
click at [1013, 212] on span "×" at bounding box center [1012, 207] width 10 height 22
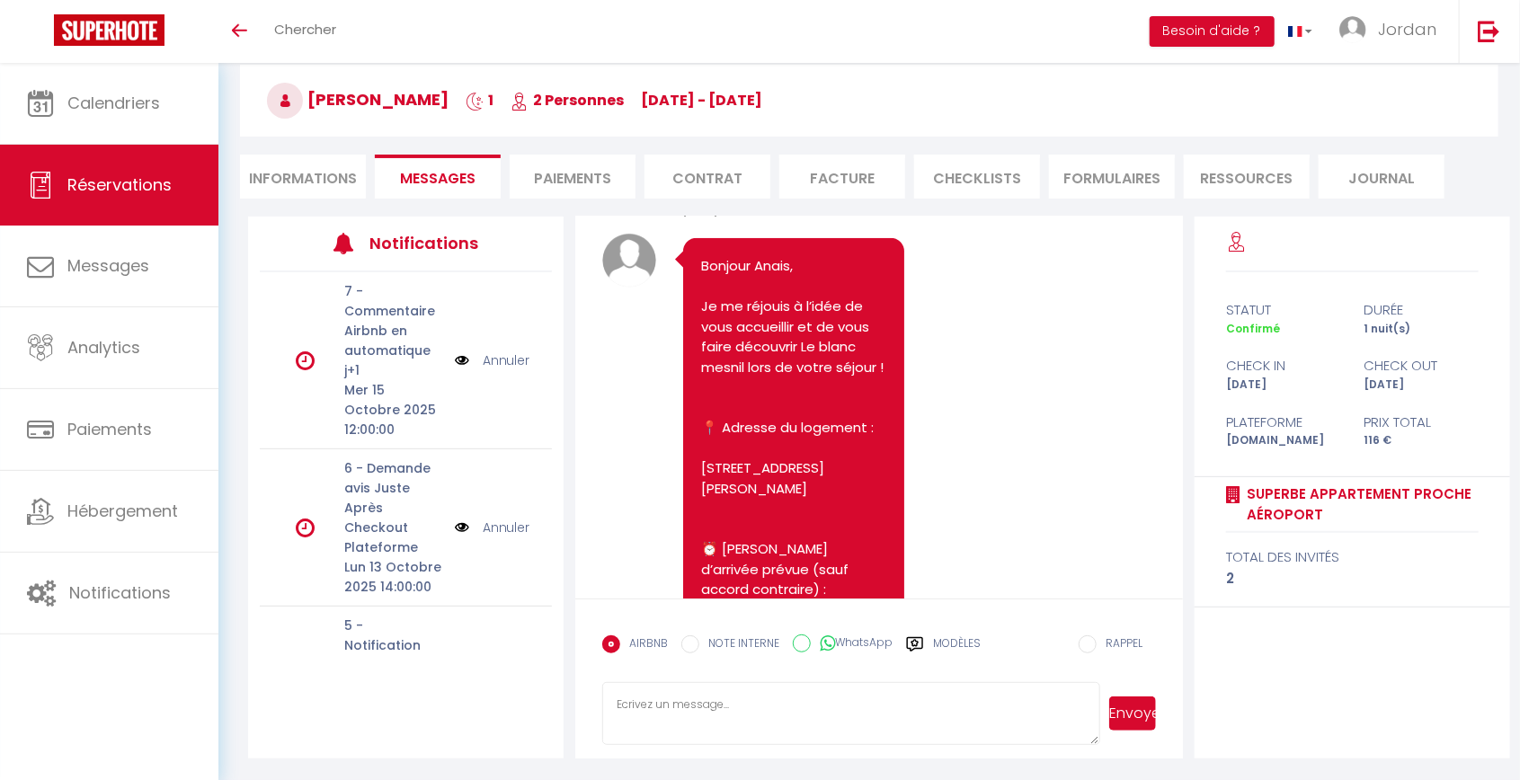
click at [958, 636] on label "Modèles" at bounding box center [957, 651] width 48 height 31
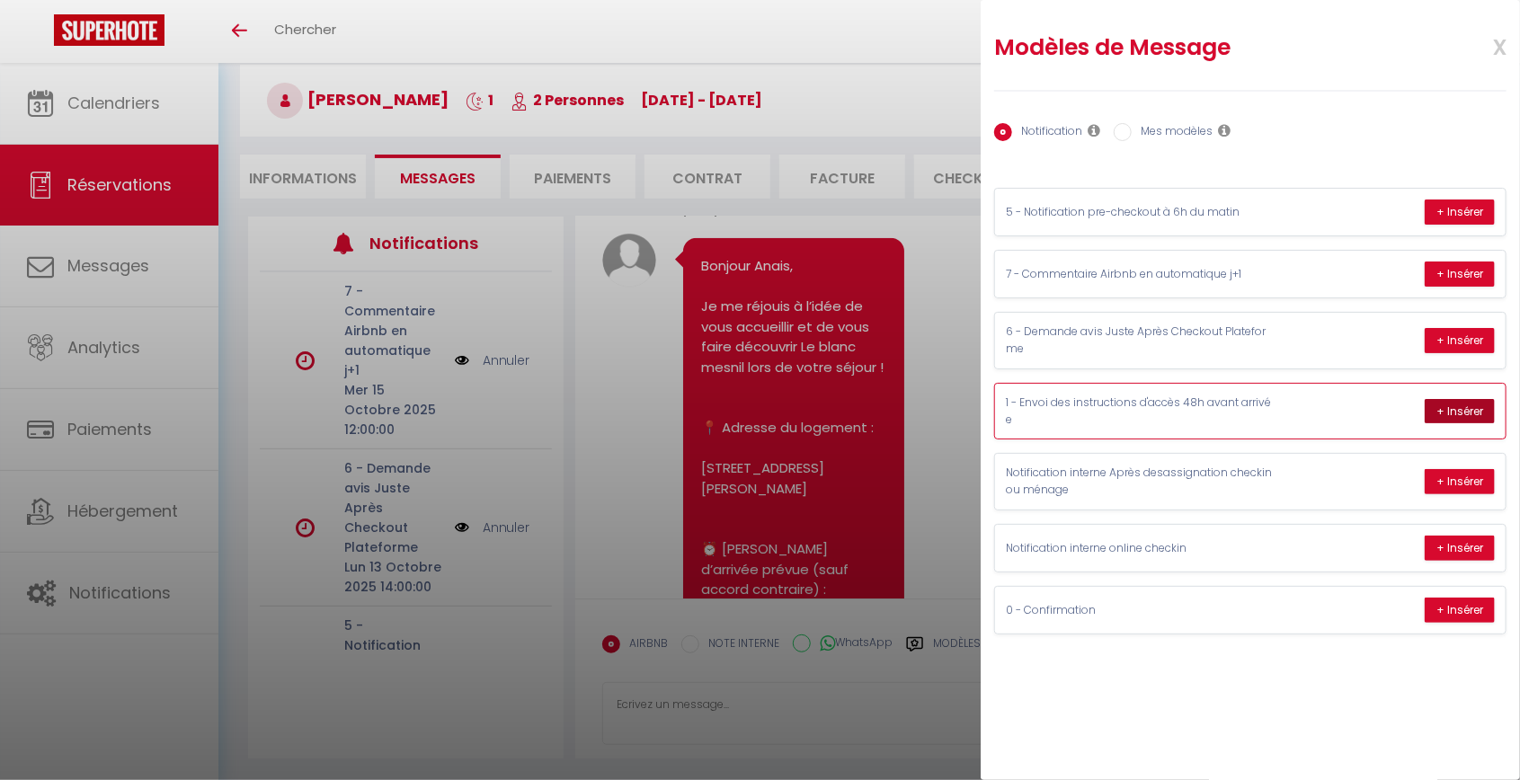
click at [1464, 410] on button "+ Insérer" at bounding box center [1460, 411] width 70 height 25
type textarea "Bonjour Anais, Je me réjouis à l’idée de vous accueillir et de vous faire décou…"
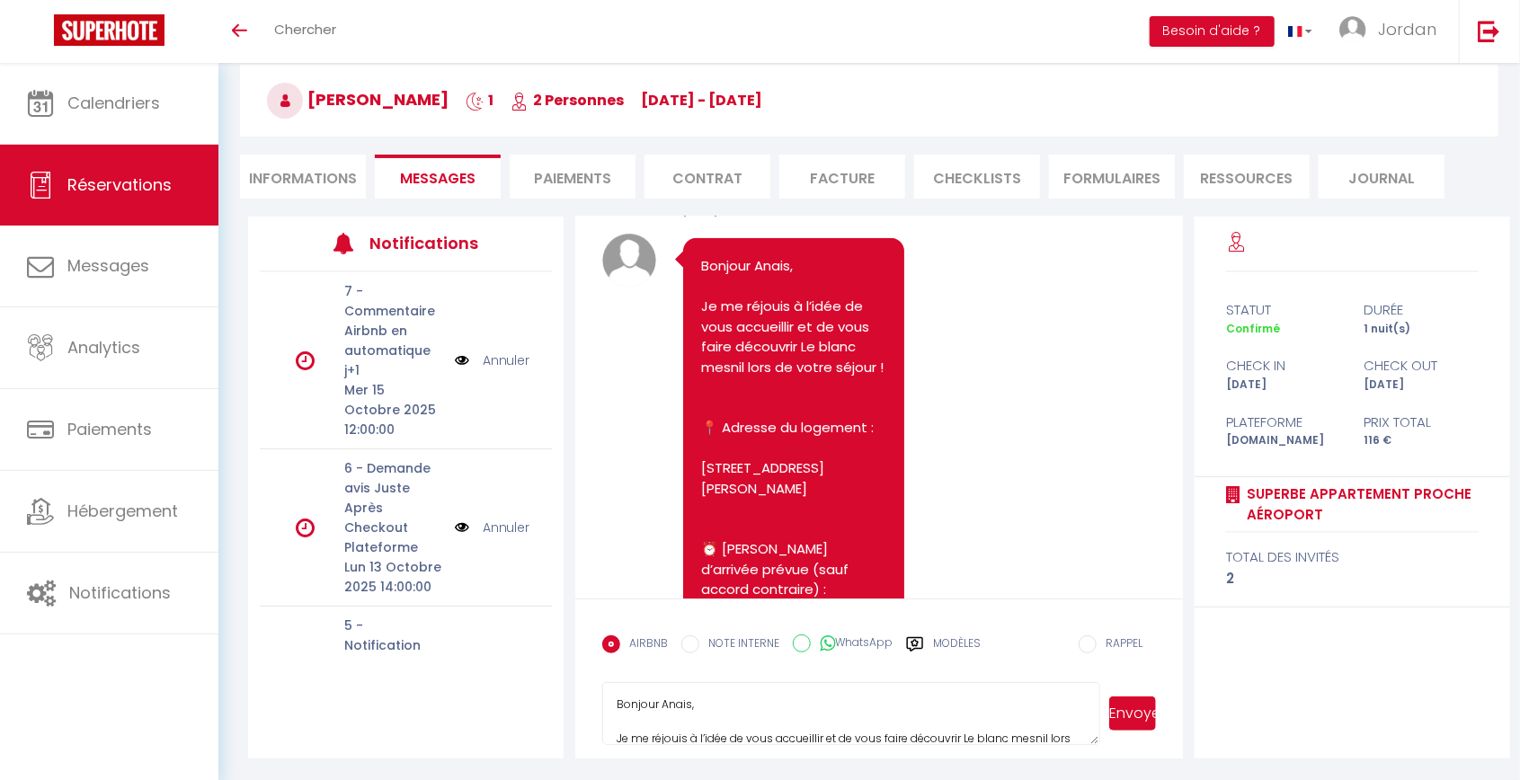
click at [1138, 703] on button "Envoyer" at bounding box center [1132, 714] width 47 height 34
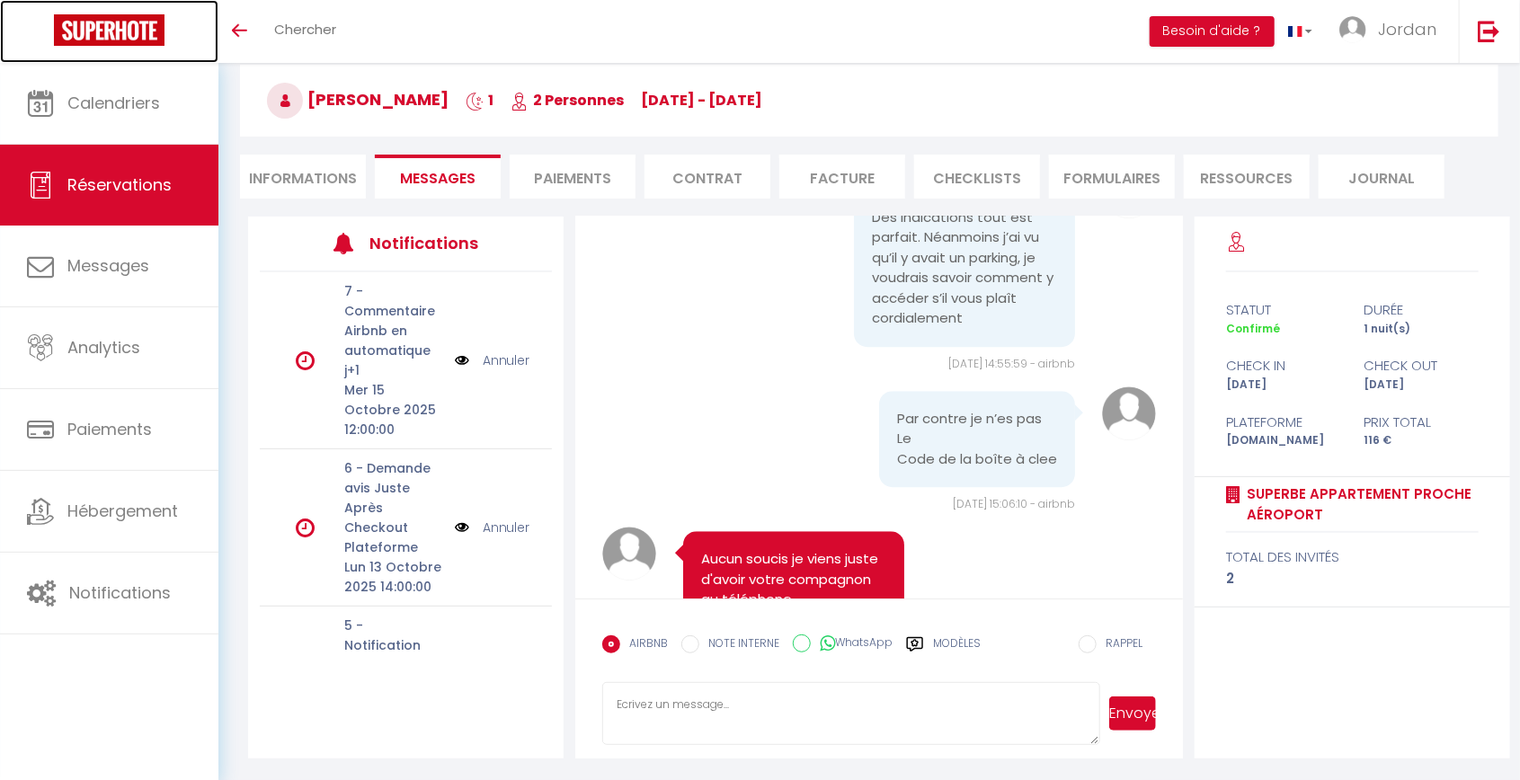
click at [141, 41] on img at bounding box center [109, 29] width 111 height 31
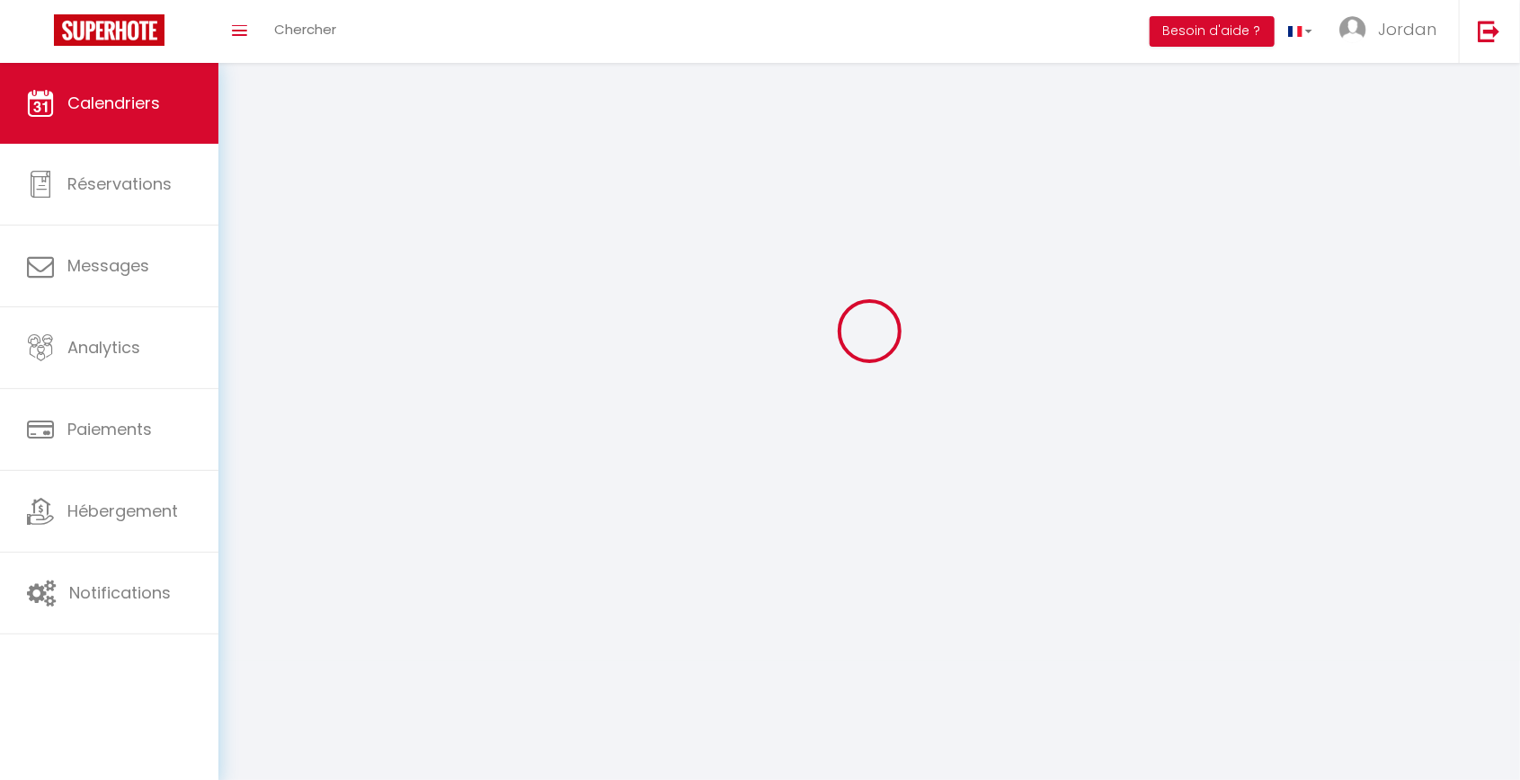
scroll to position [209, 0]
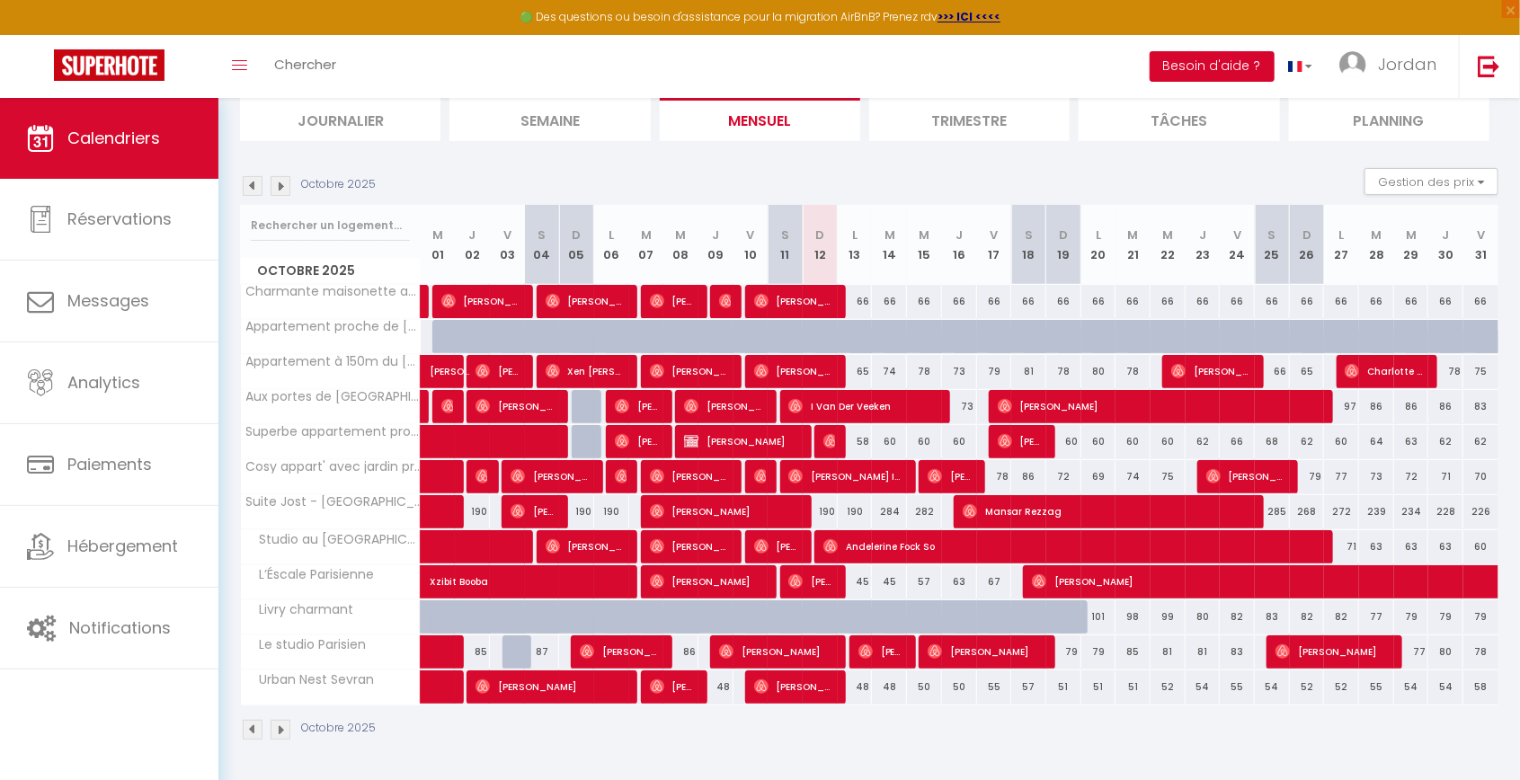
click at [1238, 58] on button "Besoin d'aide ?" at bounding box center [1212, 66] width 125 height 31
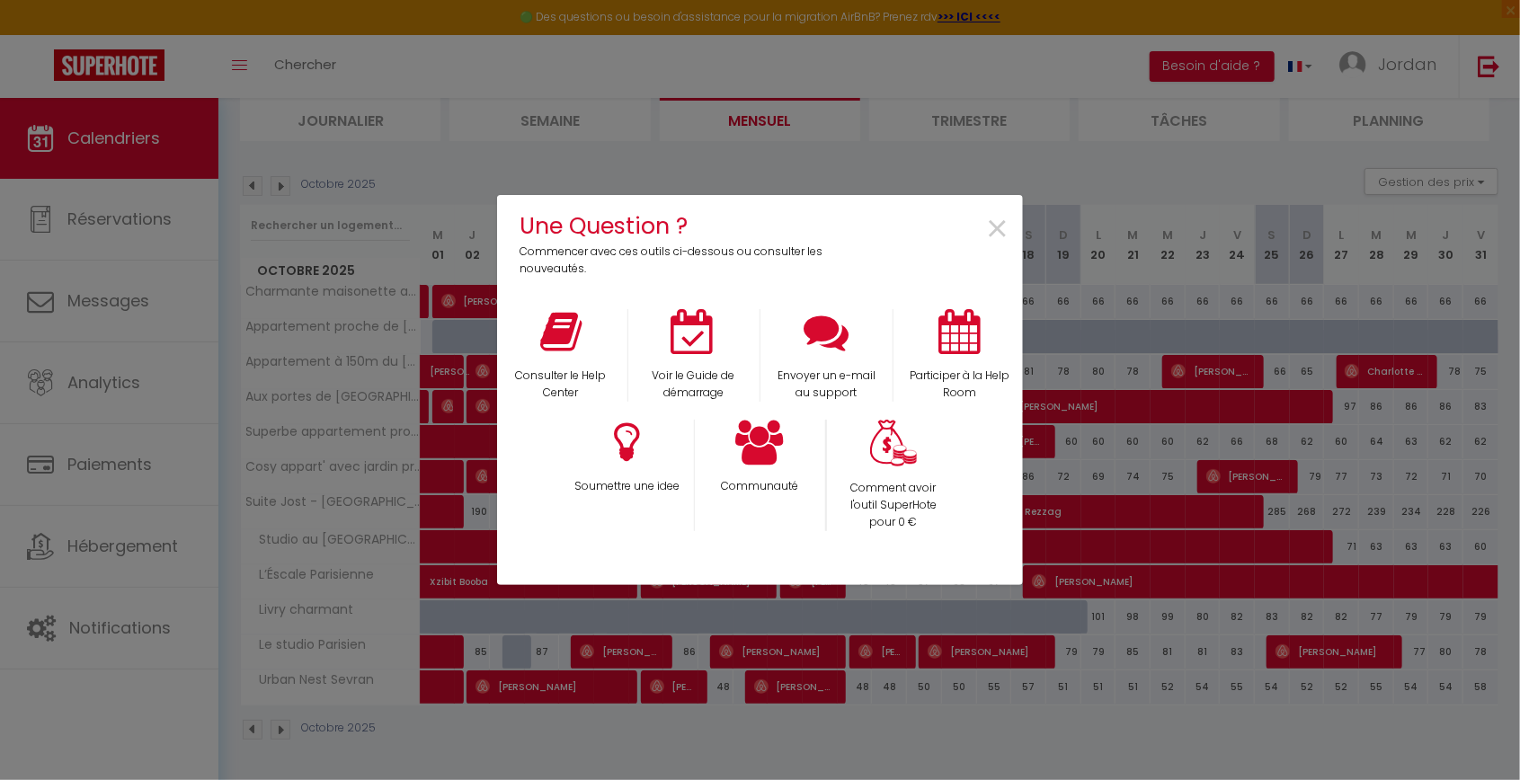
click at [746, 24] on div "Une Question ? Commencer avec ces outils ci-dessous ou consulter les nouveautés…" at bounding box center [760, 390] width 526 height 780
click at [838, 372] on p "Envoyer un e-mail au support" at bounding box center [827, 385] width 110 height 34
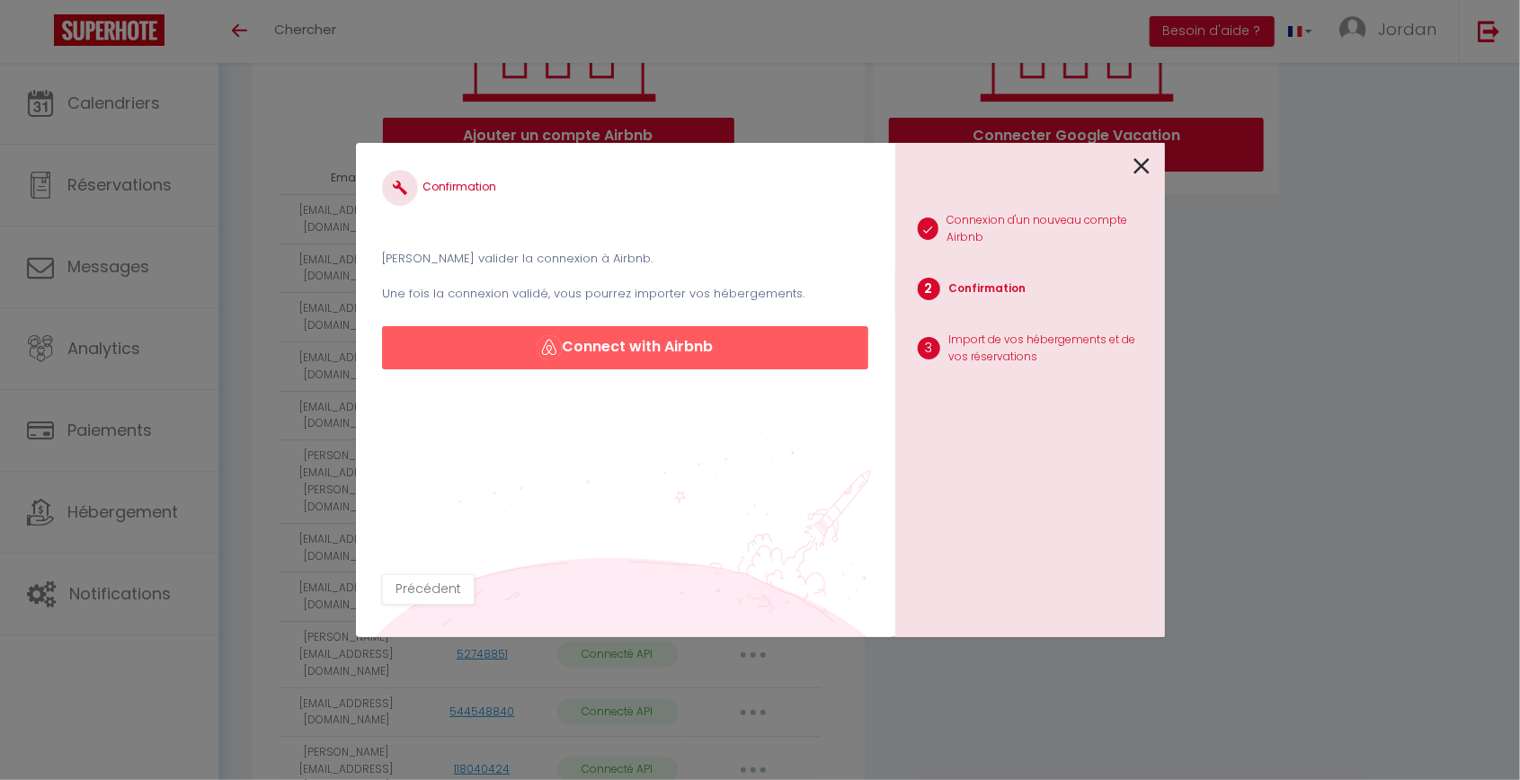
scroll to position [344, 0]
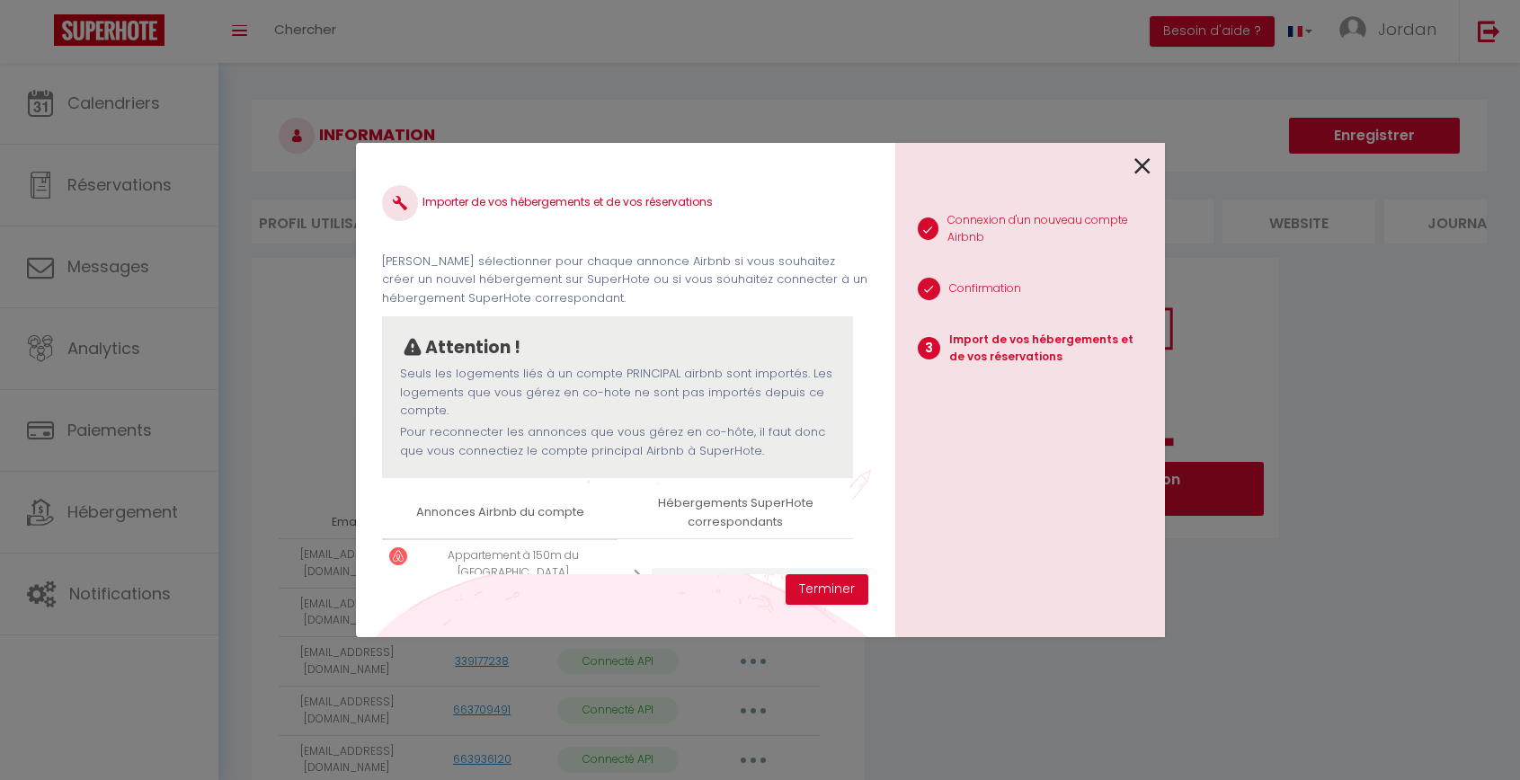
select select "53579"
select select "54347"
select select "54253"
select select "54495"
select select "63797"
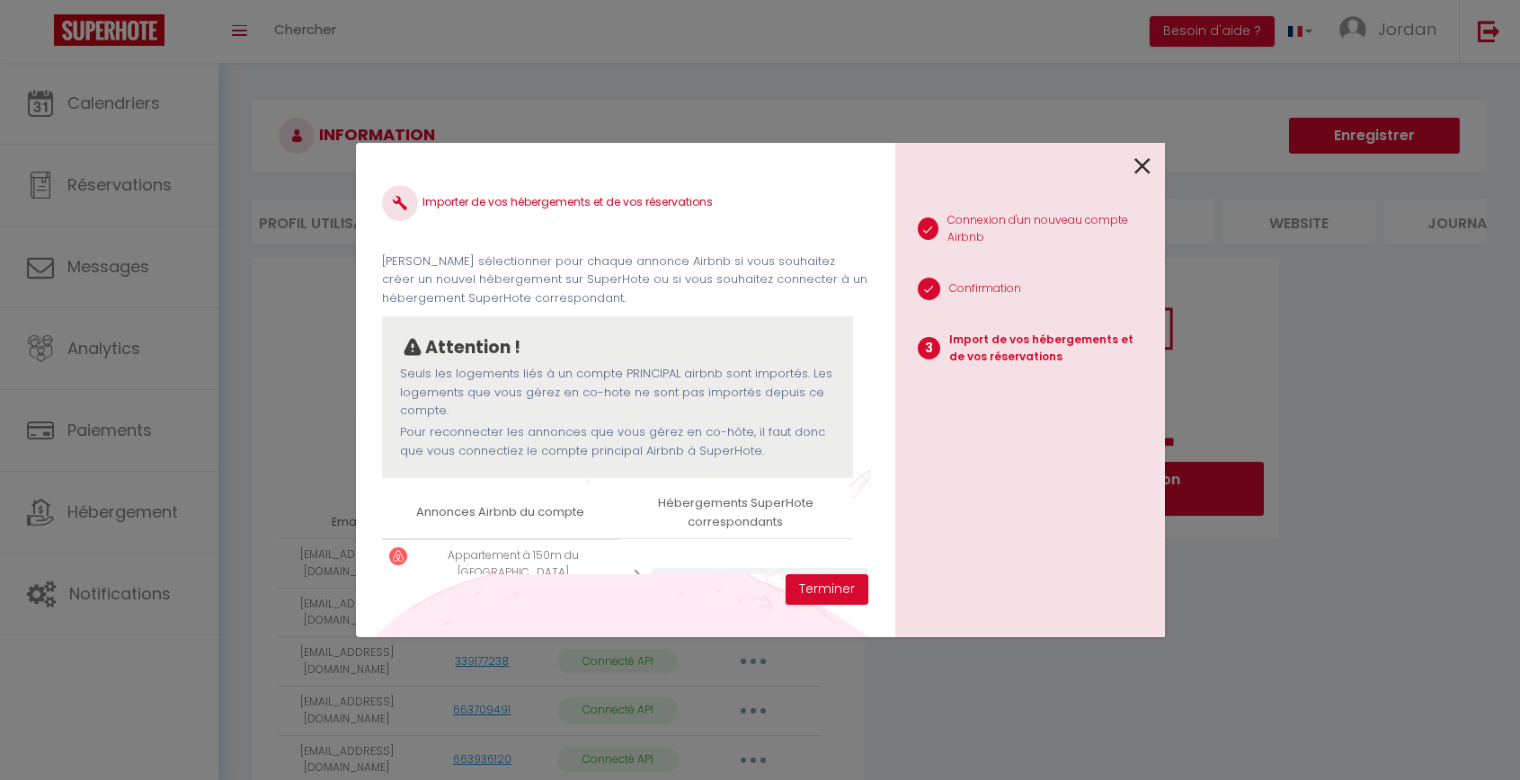
select select "55090"
select select "54001"
select select "66815"
select select
select select "67222"
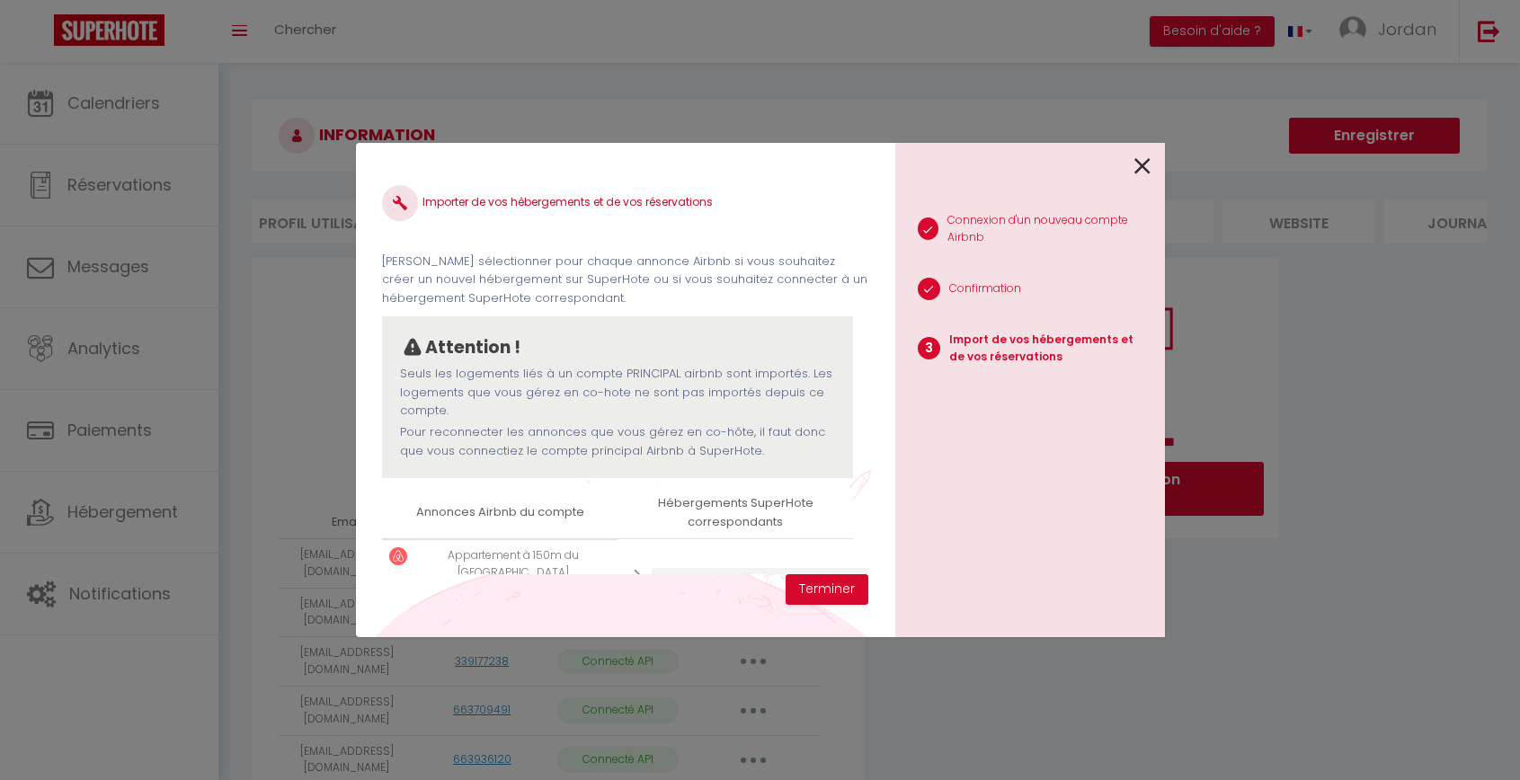
select select "54254"
select select
click at [1134, 146] on link at bounding box center [1142, 164] width 16 height 39
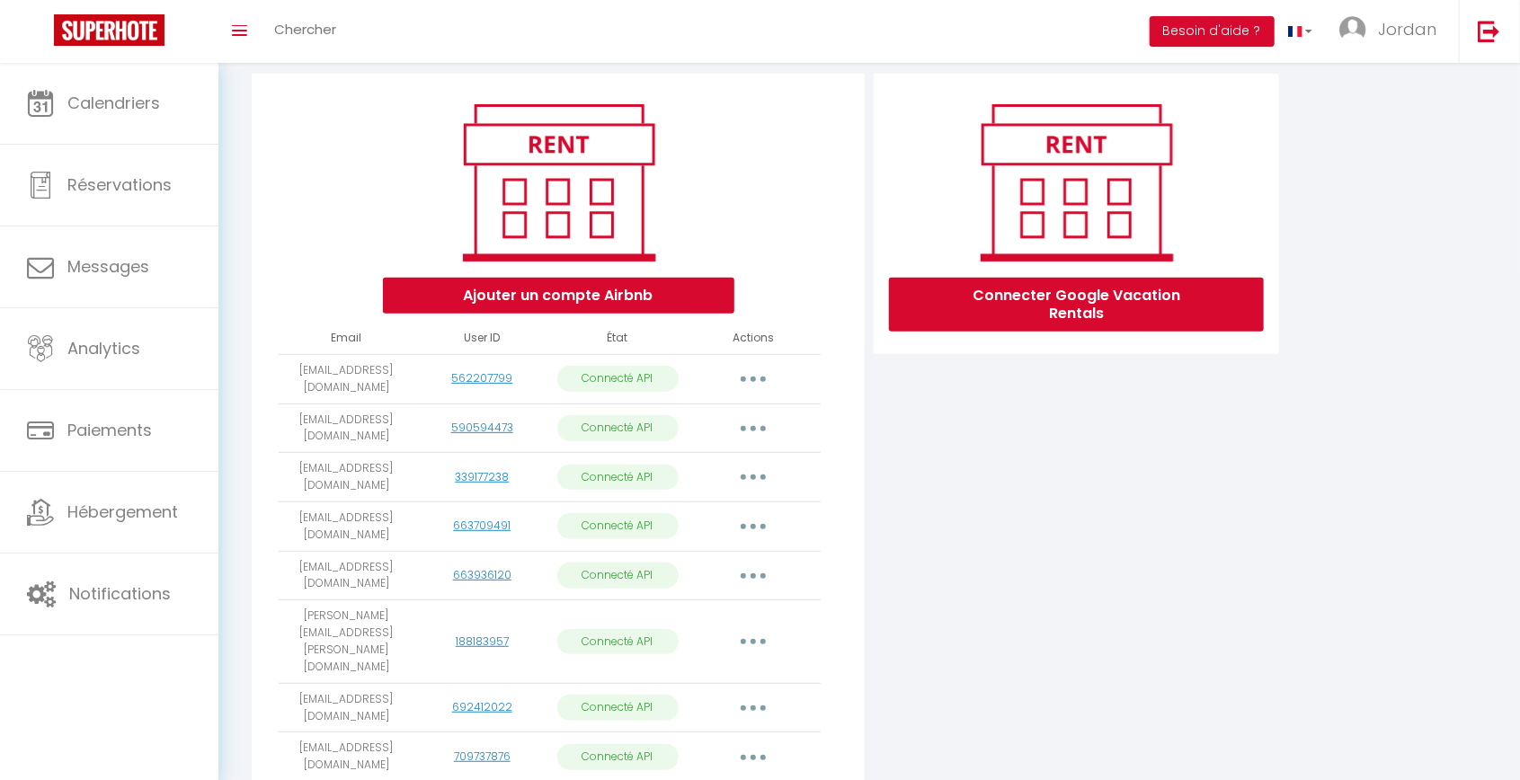
scroll to position [184, 0]
